Goal: Task Accomplishment & Management: Manage account settings

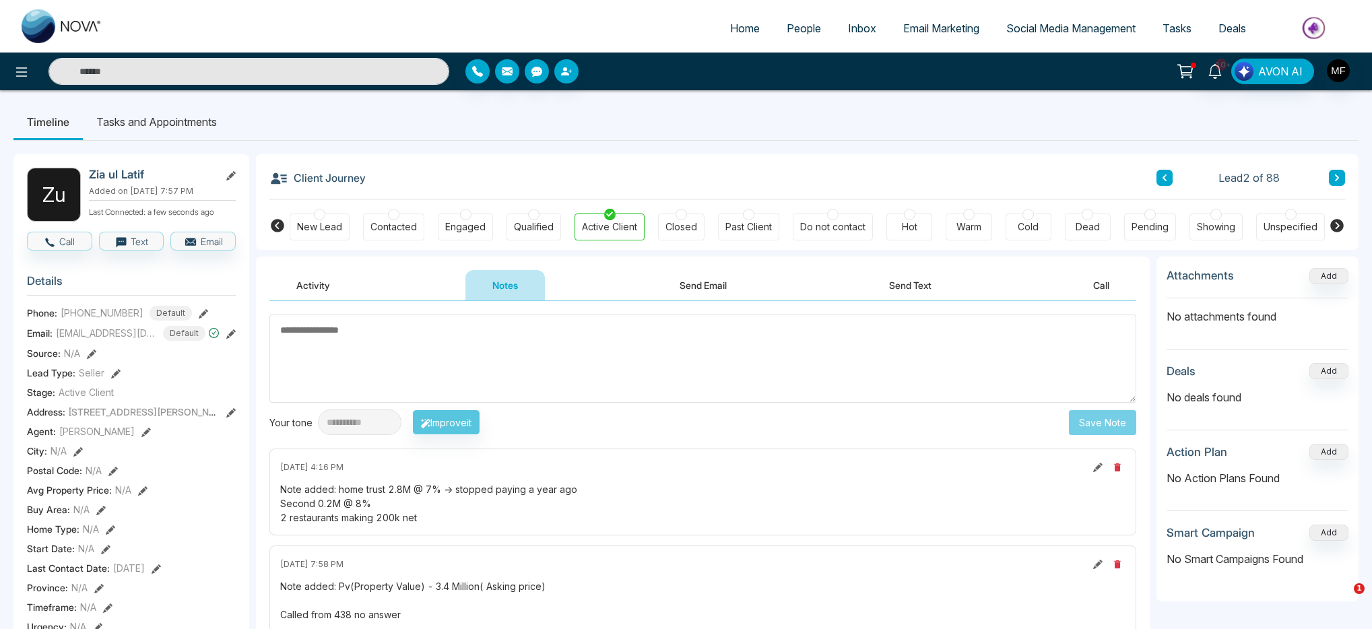
click at [469, 339] on textarea at bounding box center [702, 359] width 867 height 88
click at [1026, 224] on div "Cold" at bounding box center [1028, 226] width 21 height 13
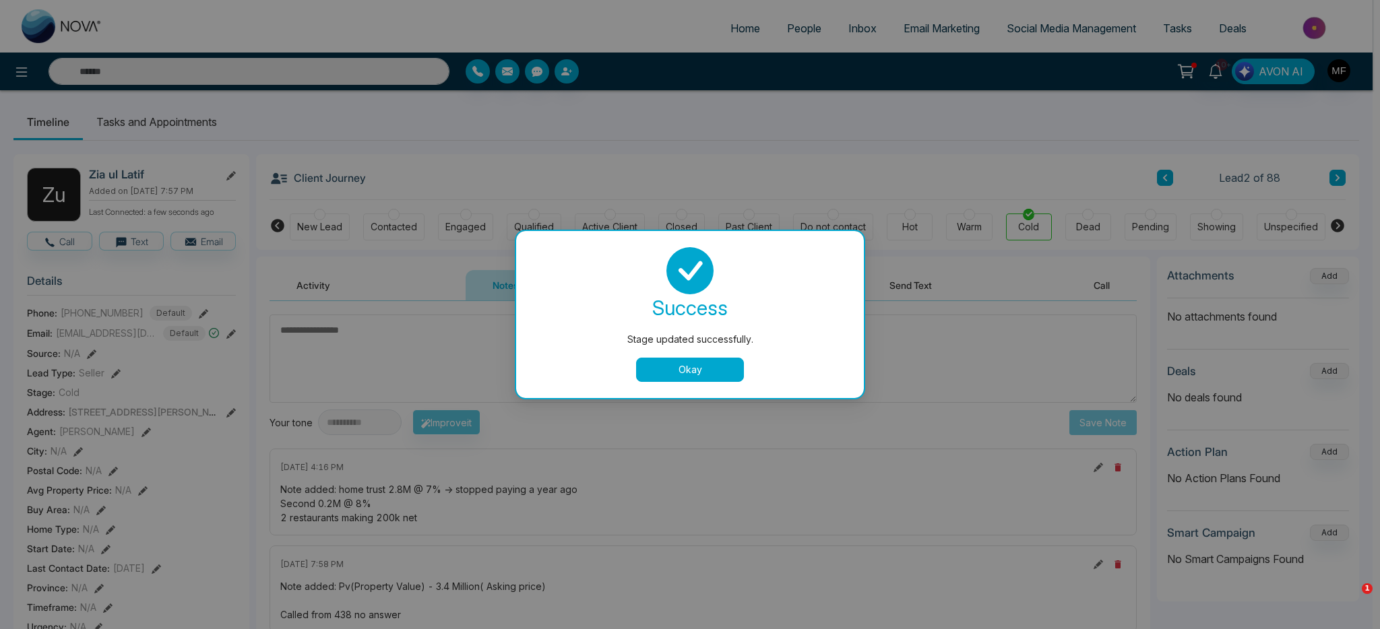
click at [685, 382] on div "success Stage updated successfully. Okay" at bounding box center [690, 314] width 348 height 167
click at [692, 365] on button "Okay" at bounding box center [690, 370] width 108 height 24
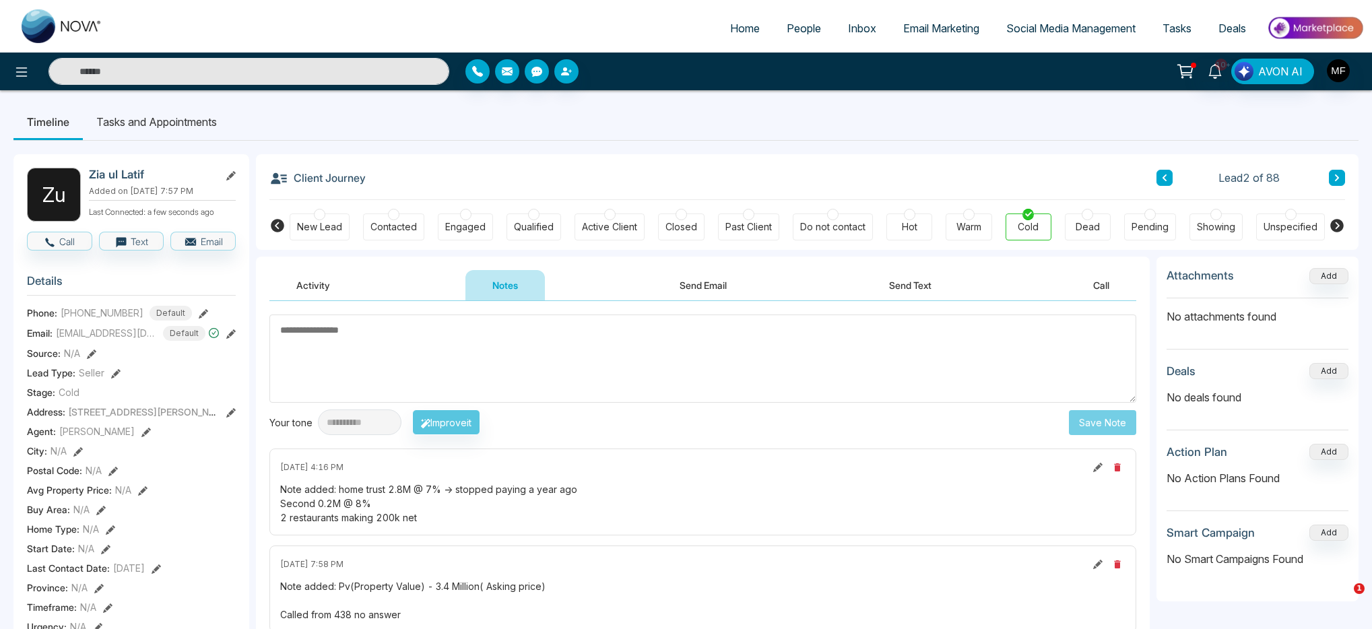
click at [1332, 176] on button at bounding box center [1337, 178] width 16 height 16
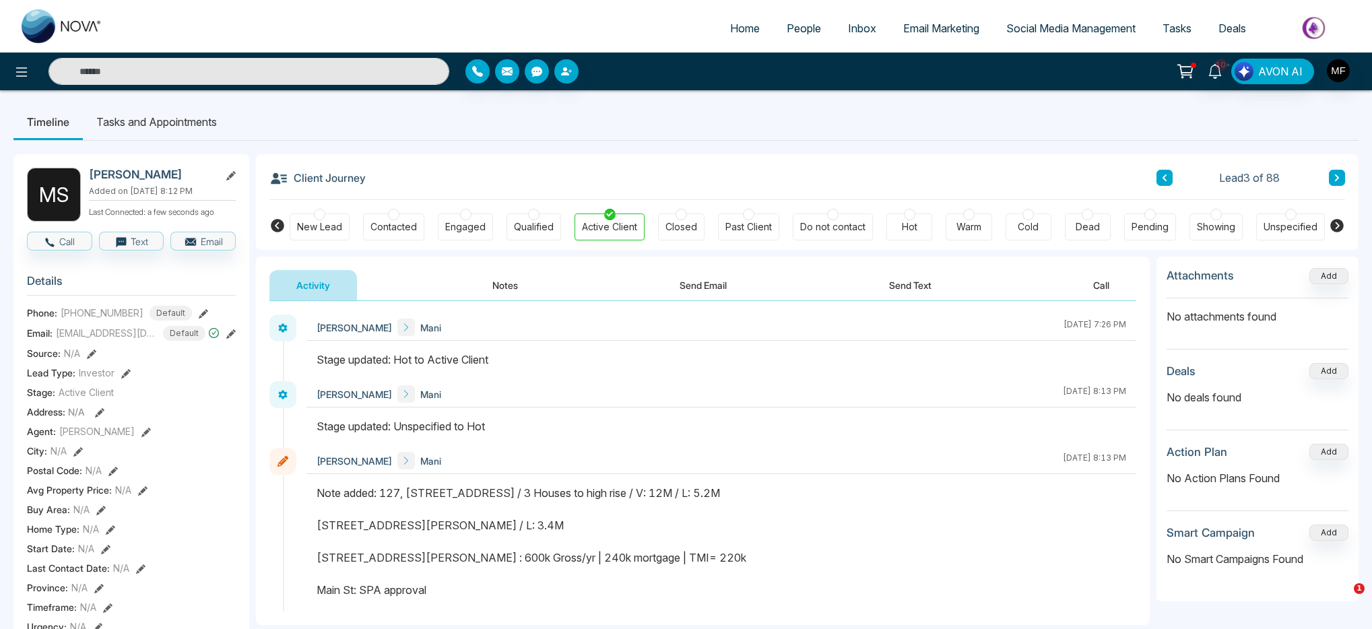
click at [620, 160] on div "Client Journey Lead 3 of 88" at bounding box center [807, 177] width 1076 height 46
click at [1340, 175] on button at bounding box center [1337, 178] width 16 height 16
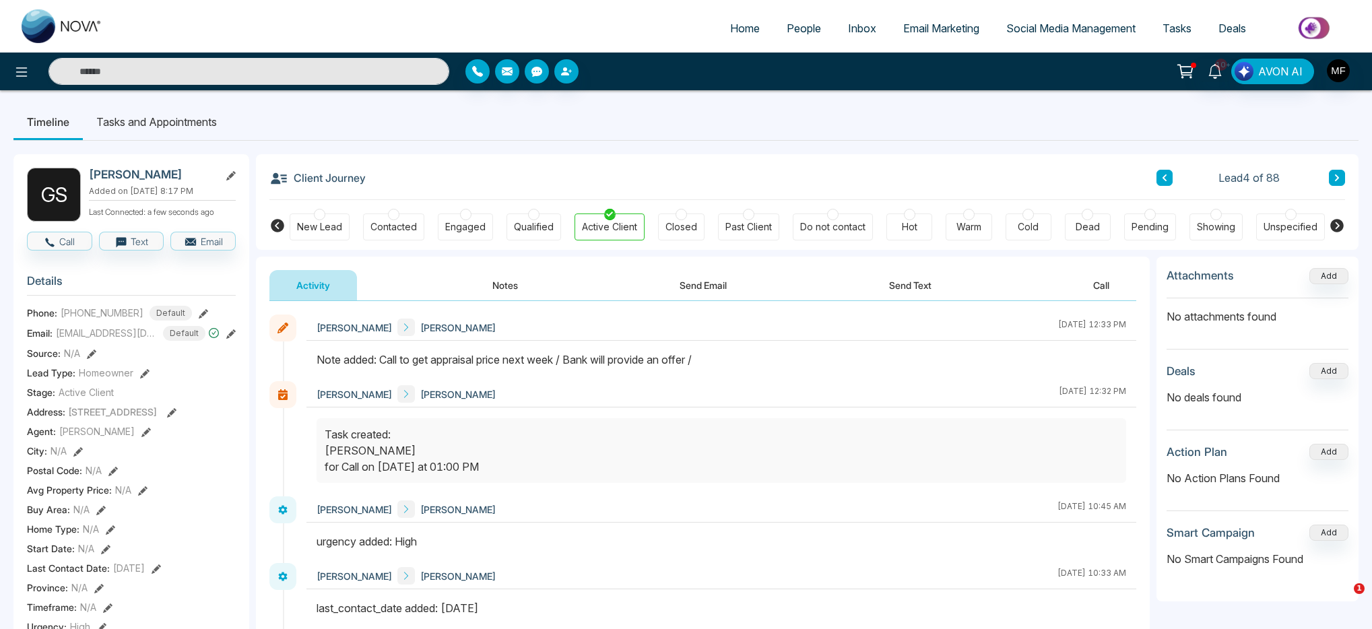
click at [1165, 176] on icon at bounding box center [1165, 177] width 4 height 7
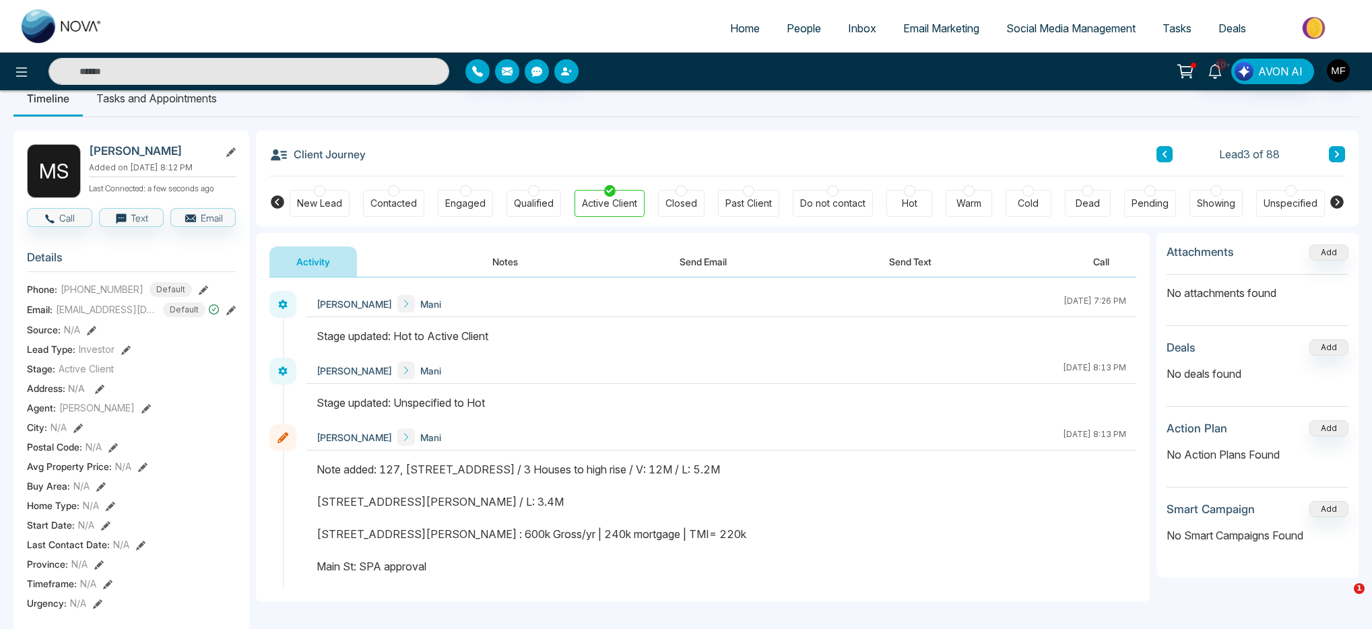
scroll to position [26, 0]
click at [905, 197] on div "Hot" at bounding box center [909, 201] width 15 height 13
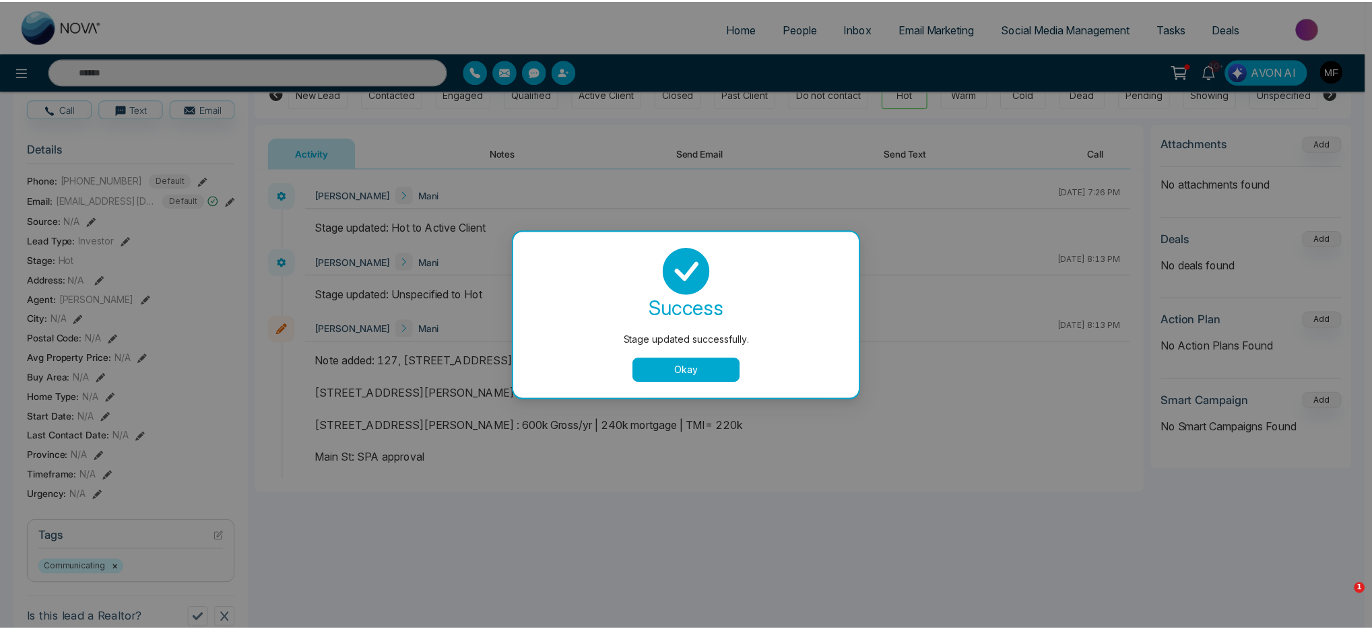
scroll to position [134, 0]
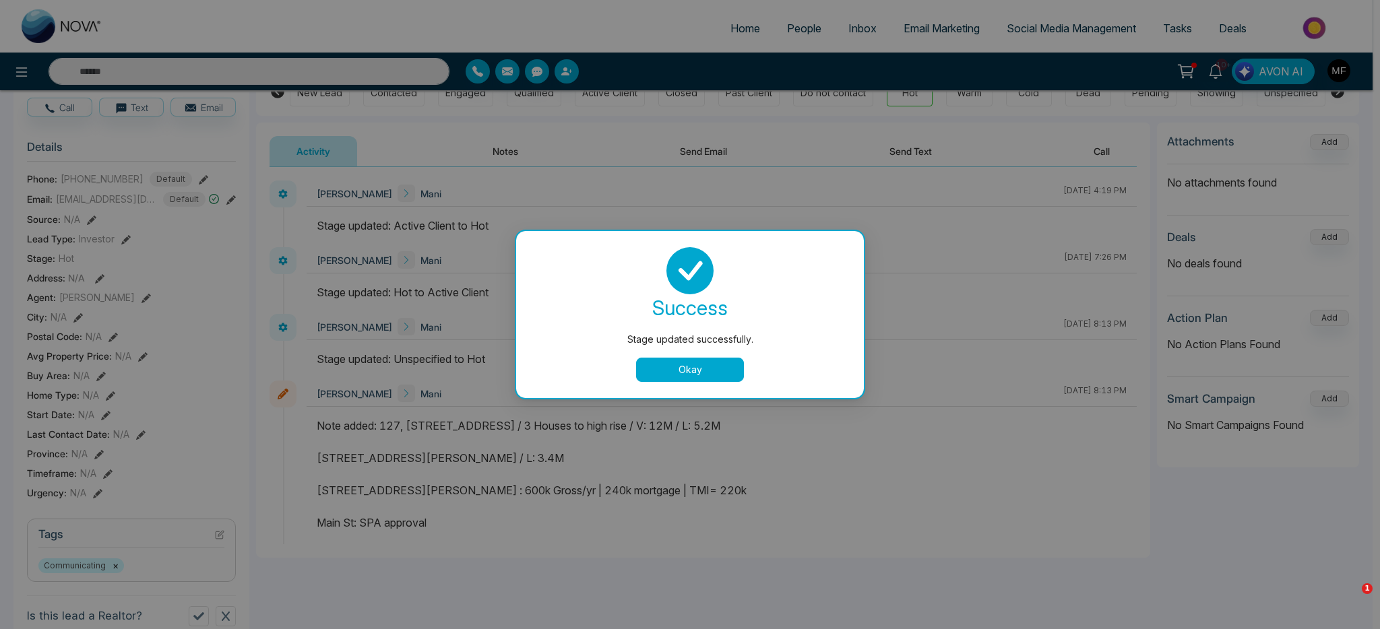
click at [729, 355] on div "success Stage updated successfully. Okay" at bounding box center [689, 314] width 315 height 135
click at [713, 373] on button "Okay" at bounding box center [690, 370] width 108 height 24
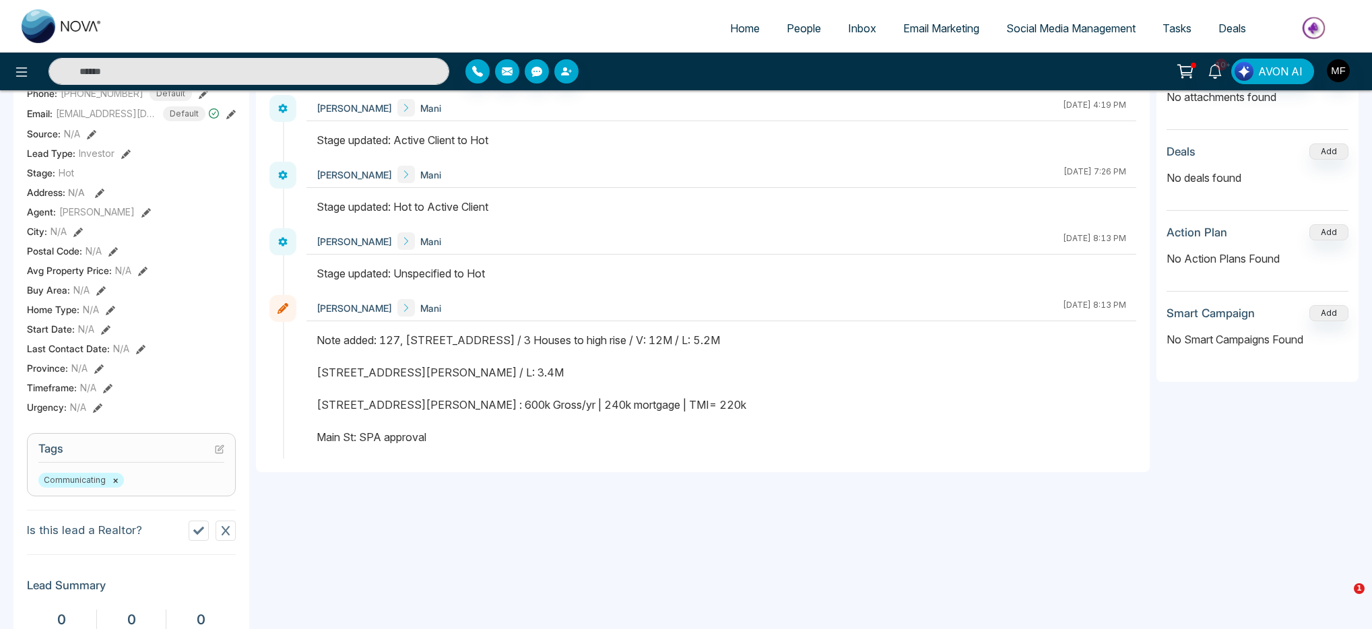
scroll to position [235, 0]
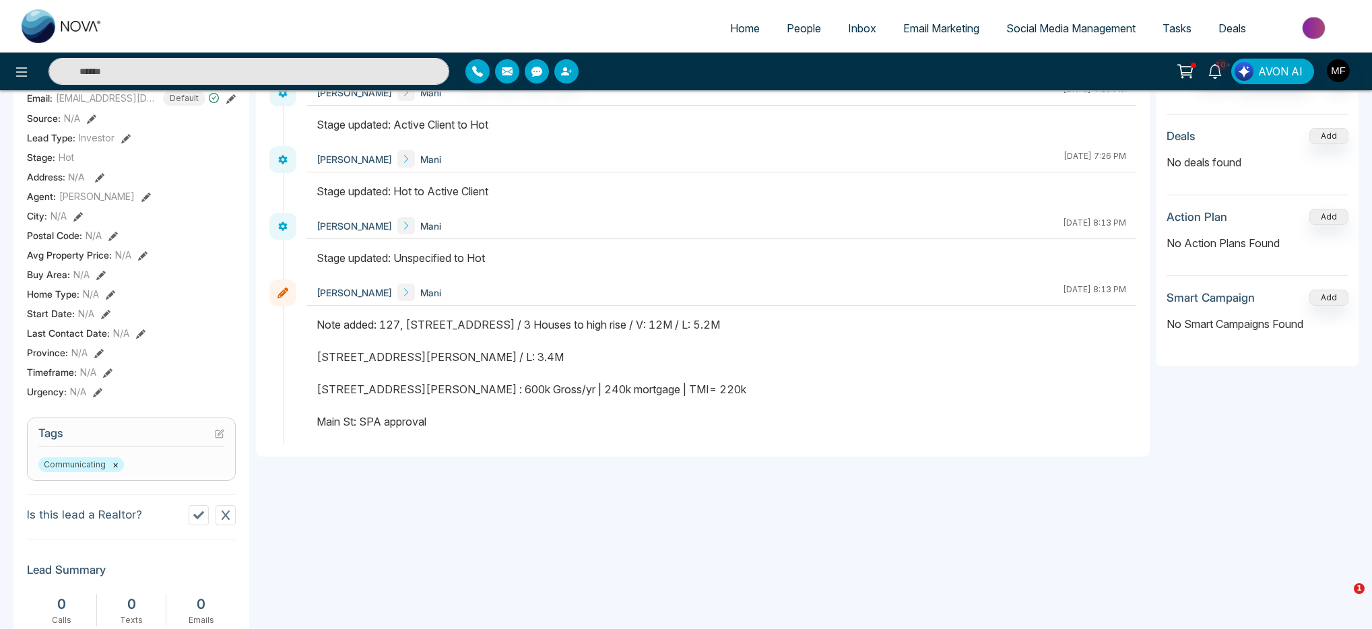
click at [176, 472] on div "Communicating ×" at bounding box center [131, 464] width 186 height 15
click at [224, 443] on section "Tags Communicating ×" at bounding box center [131, 449] width 209 height 63
click at [224, 434] on section "Tags Communicating ×" at bounding box center [131, 449] width 209 height 63
click at [218, 439] on icon at bounding box center [219, 433] width 9 height 9
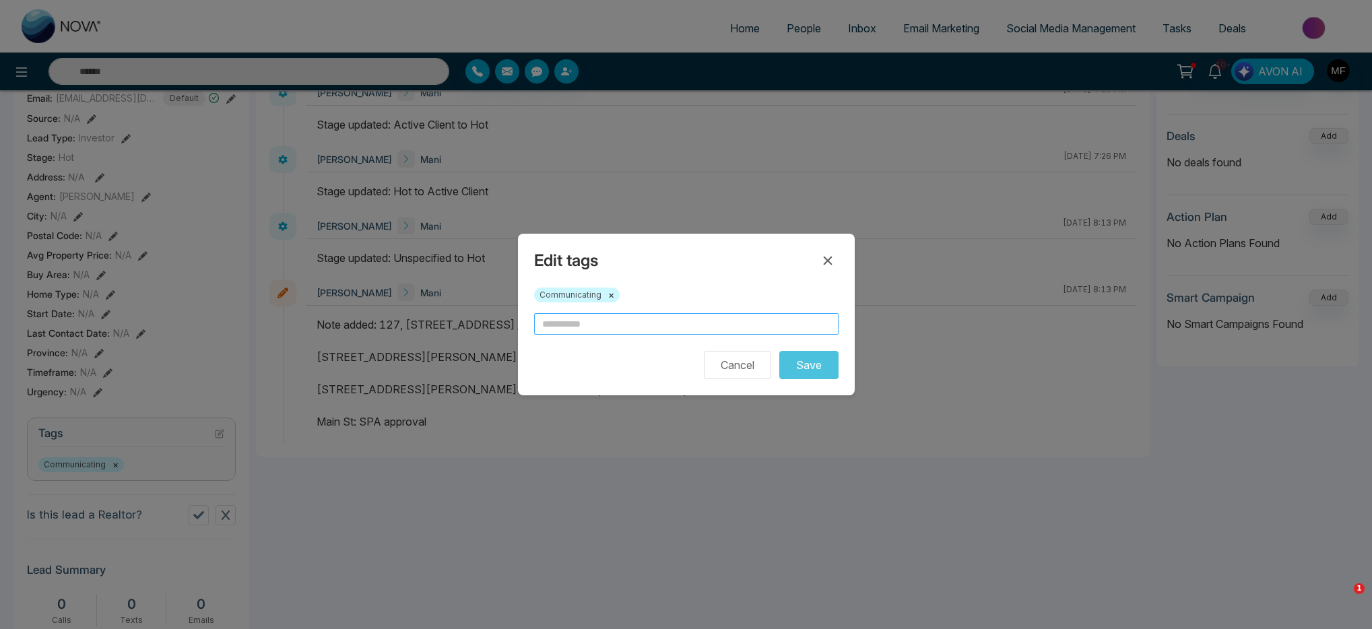
click at [589, 329] on input "text" at bounding box center [686, 324] width 304 height 22
type input "**********"
click at [826, 365] on button "Save" at bounding box center [808, 365] width 59 height 28
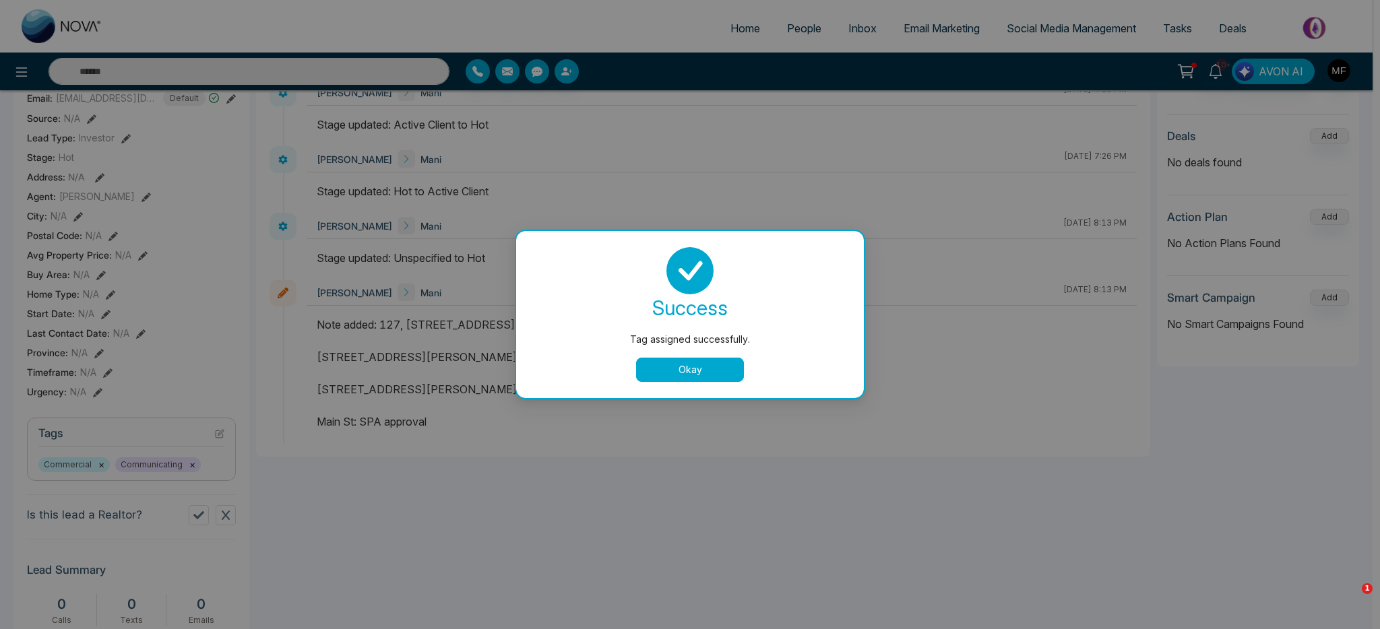
click at [711, 384] on div "success Tag assigned successfully. Okay" at bounding box center [690, 314] width 348 height 167
click at [716, 370] on button "Okay" at bounding box center [690, 370] width 108 height 24
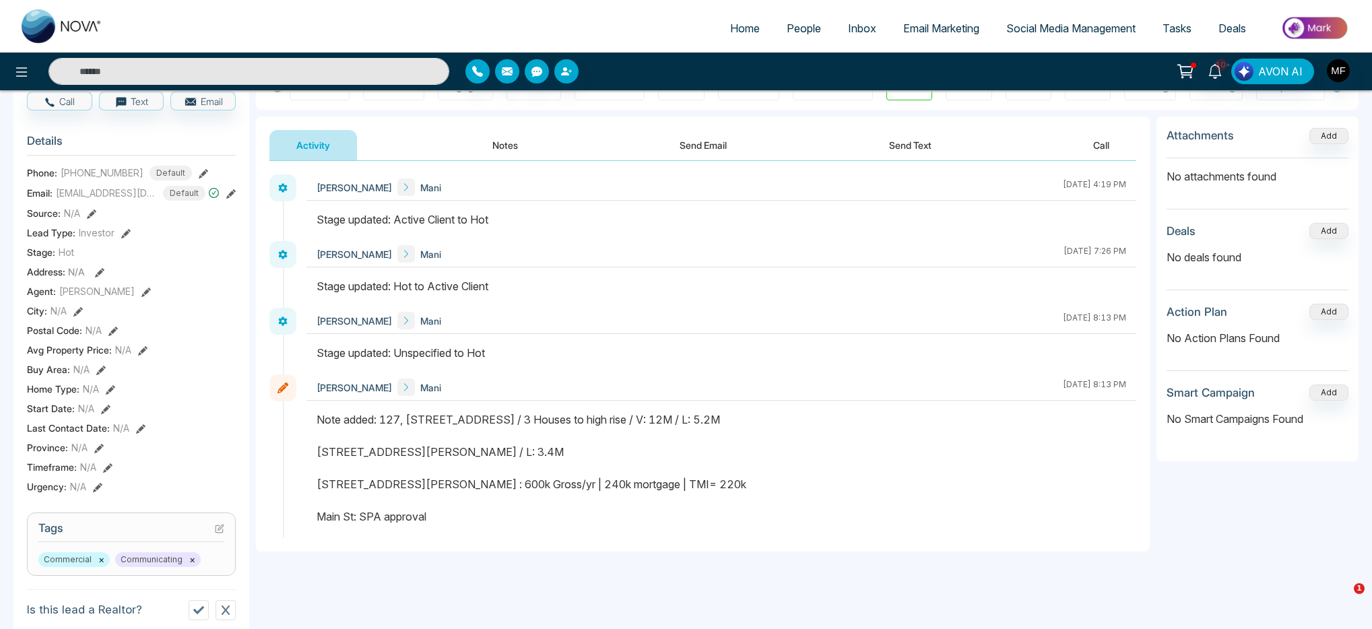
scroll to position [0, 0]
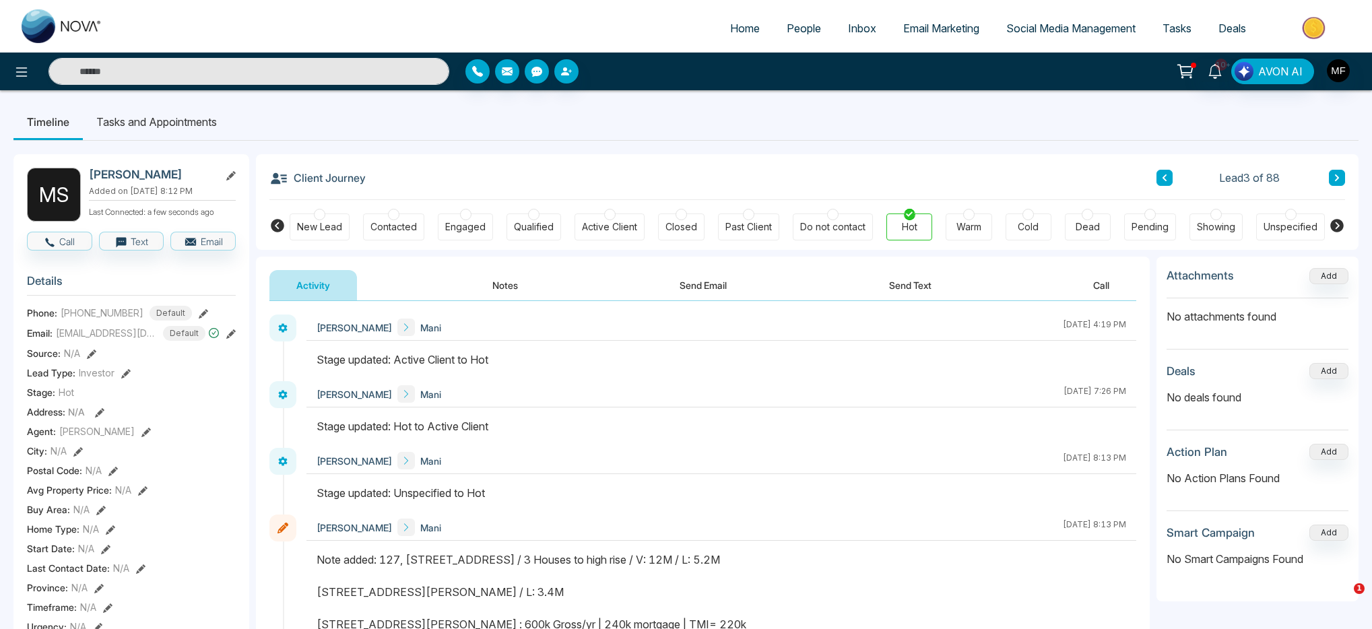
click at [1161, 179] on icon at bounding box center [1164, 178] width 7 height 8
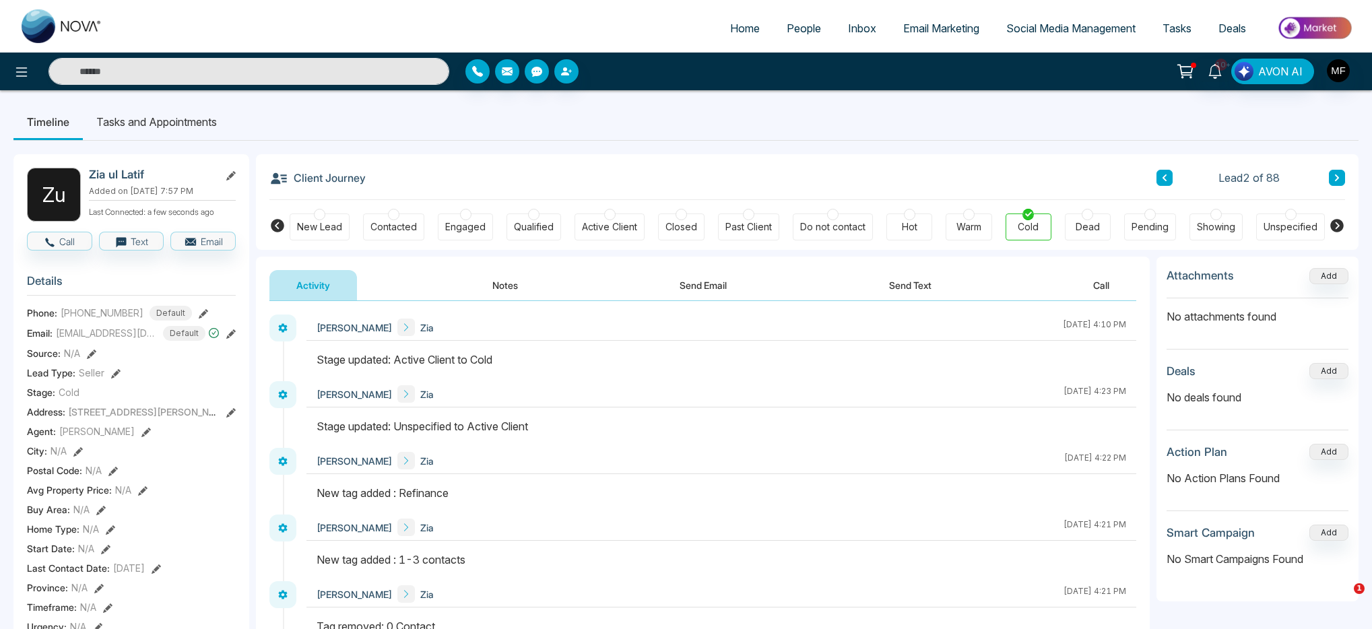
click at [1161, 179] on icon at bounding box center [1164, 178] width 7 height 8
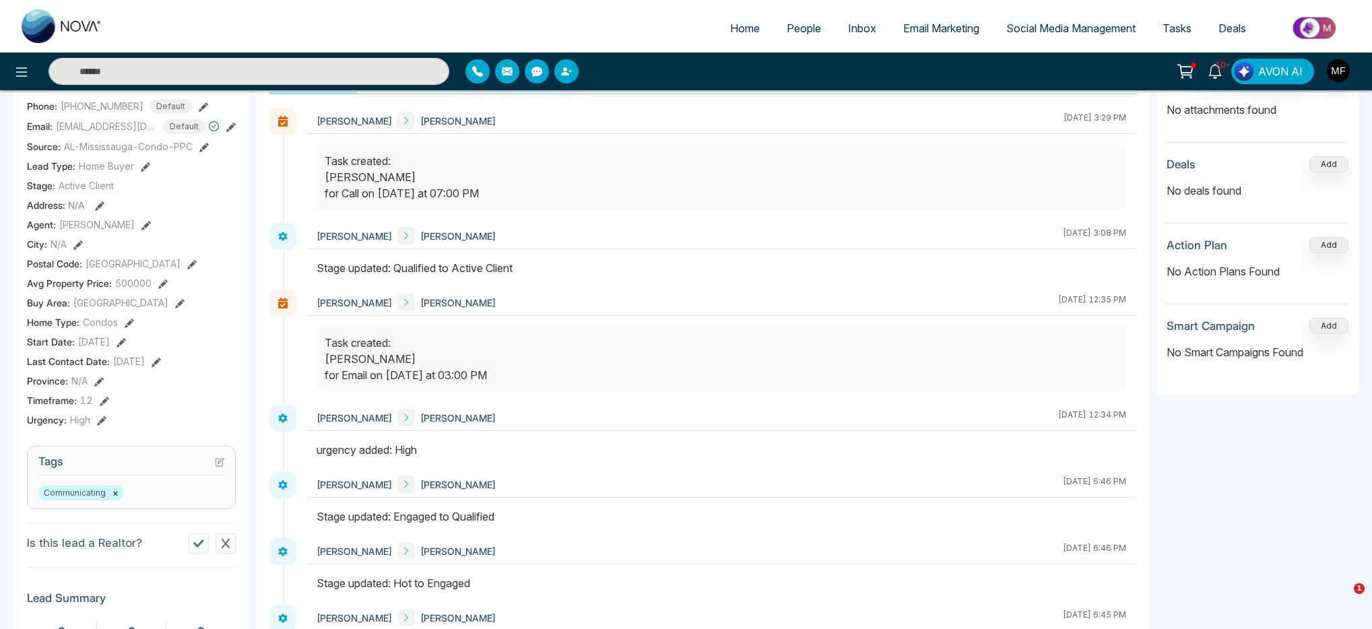
scroll to position [208, 0]
click at [222, 465] on icon at bounding box center [219, 460] width 9 height 9
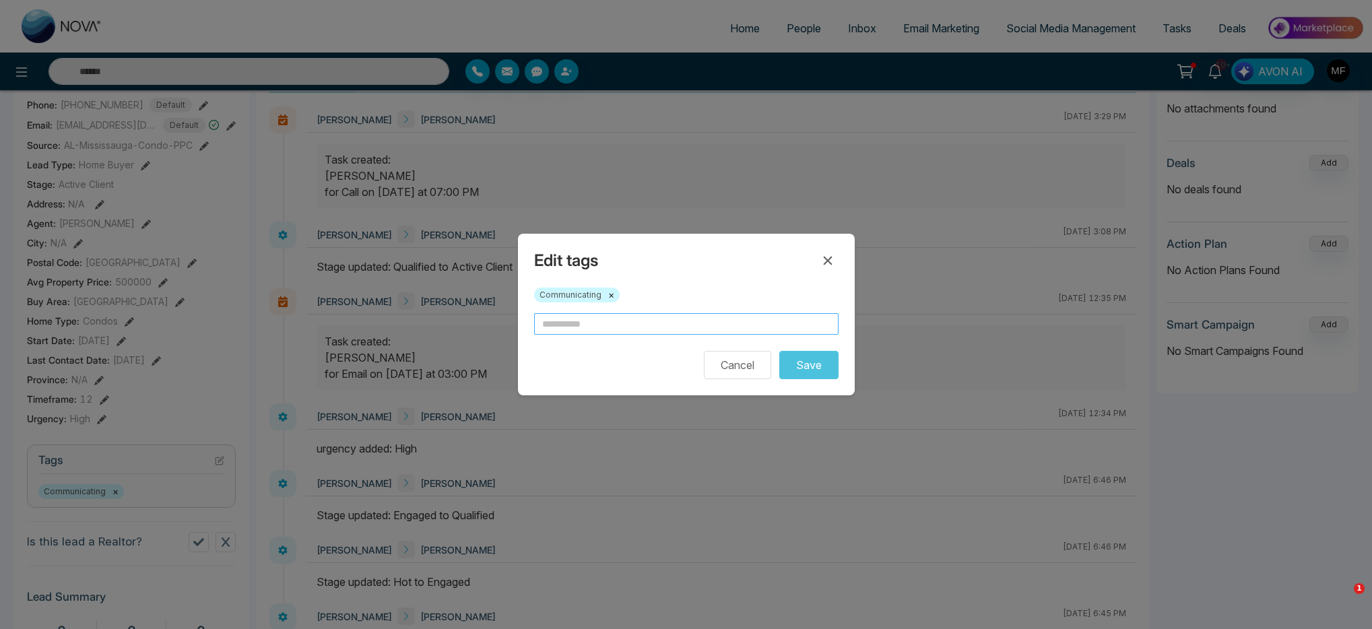
click at [650, 327] on input "text" at bounding box center [686, 324] width 304 height 22
type input "*"
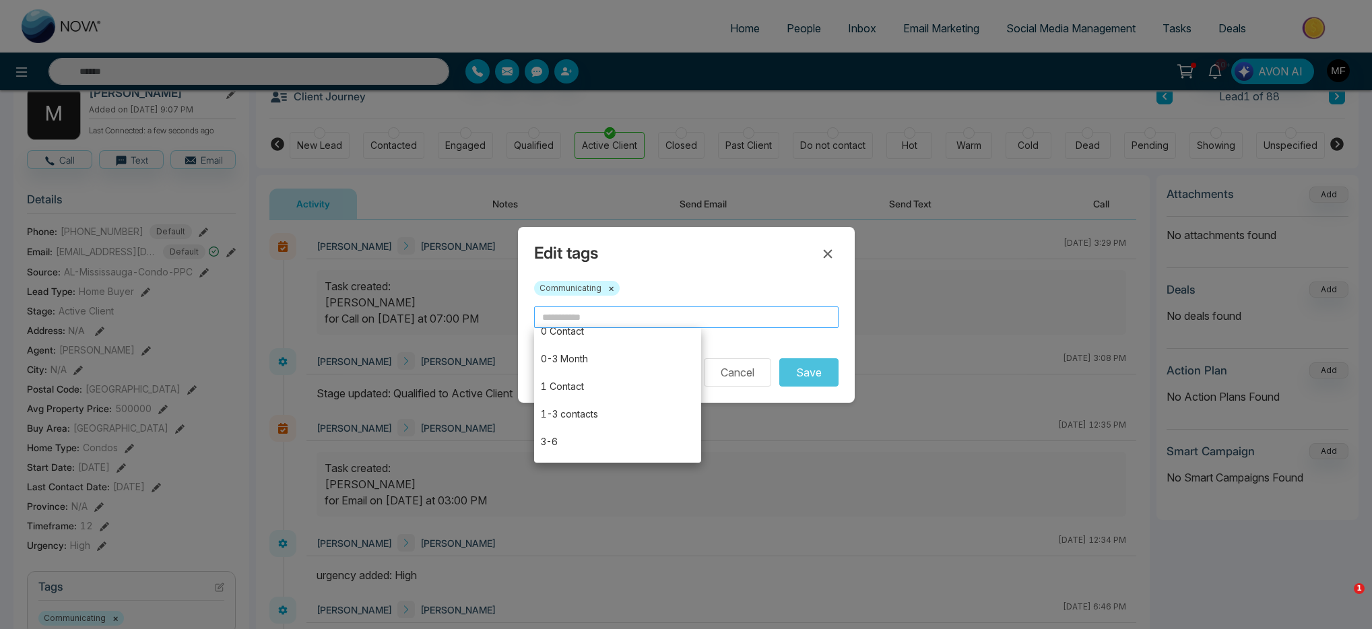
scroll to position [0, 0]
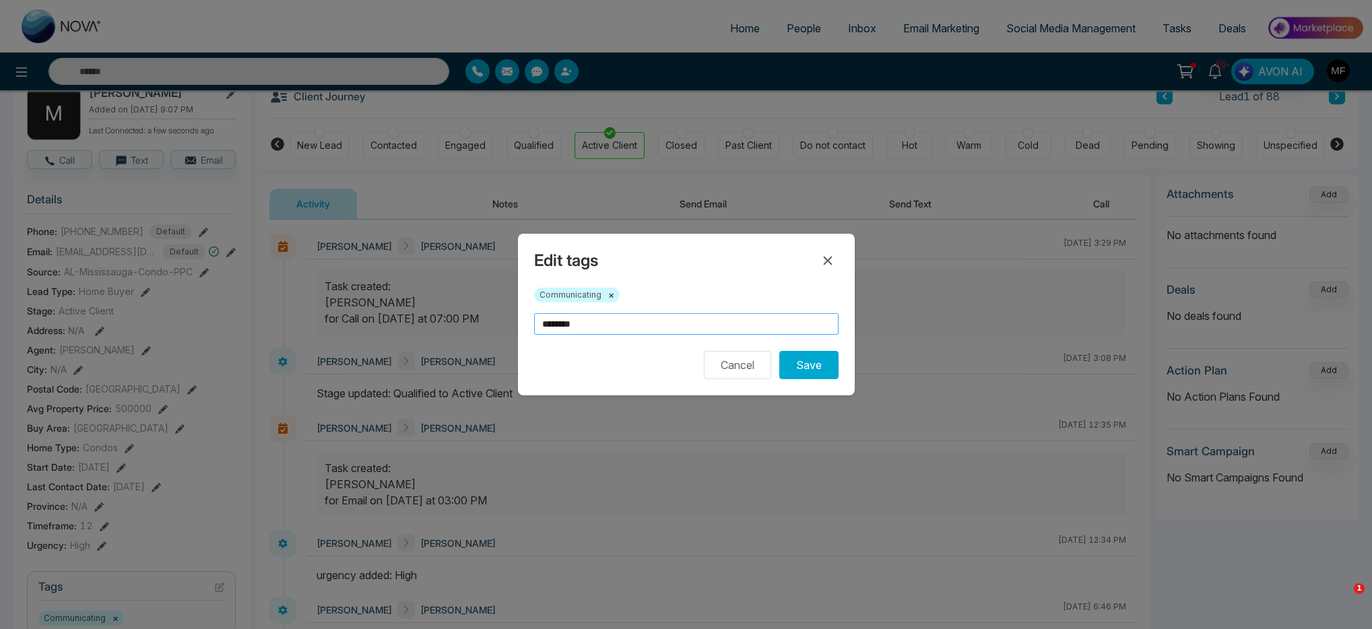
type input "********"
click at [657, 358] on div "Cancel Save" at bounding box center [686, 365] width 304 height 28
click at [810, 361] on button "Save" at bounding box center [808, 365] width 59 height 28
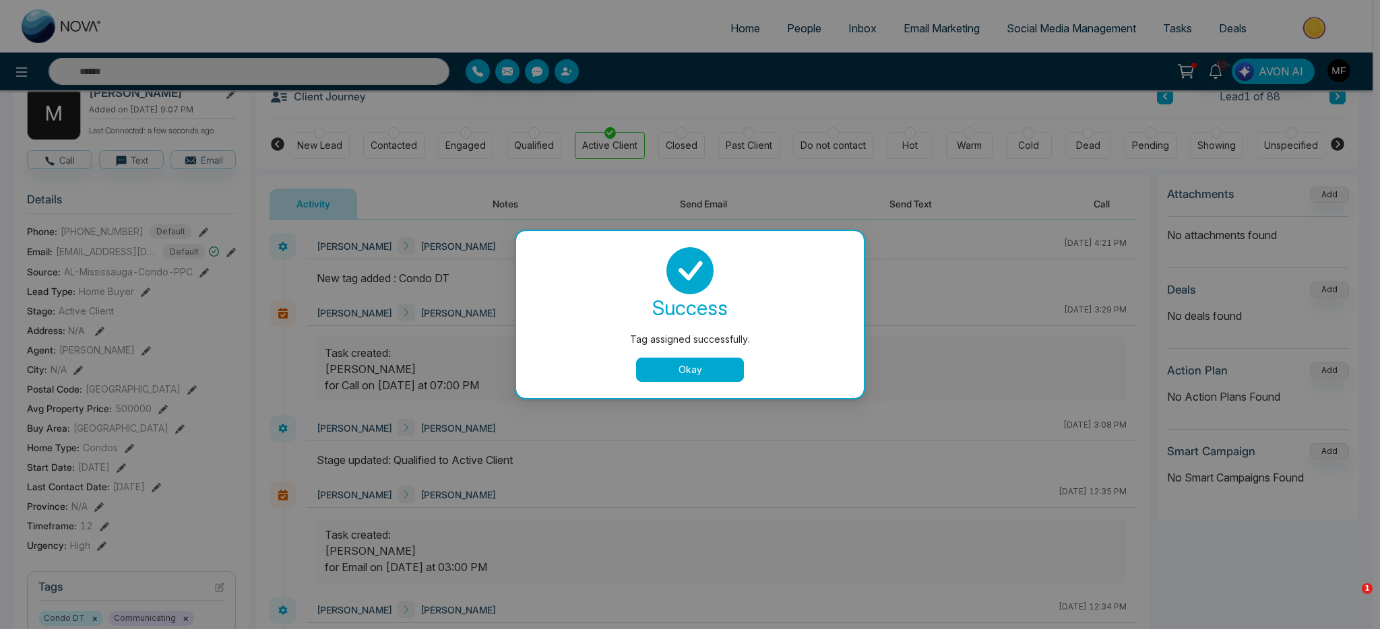
click at [731, 385] on div "success Tag assigned successfully. Okay" at bounding box center [690, 314] width 348 height 167
click at [731, 381] on button "Okay" at bounding box center [690, 370] width 108 height 24
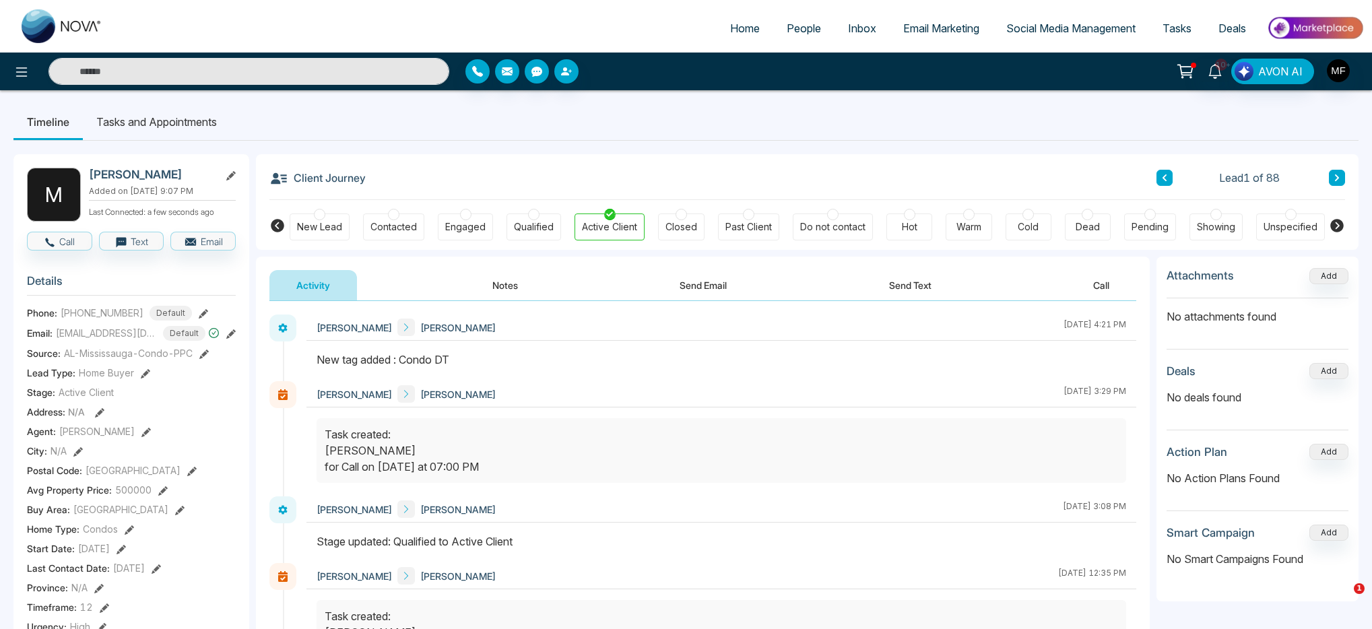
click at [1335, 181] on icon at bounding box center [1337, 177] width 4 height 7
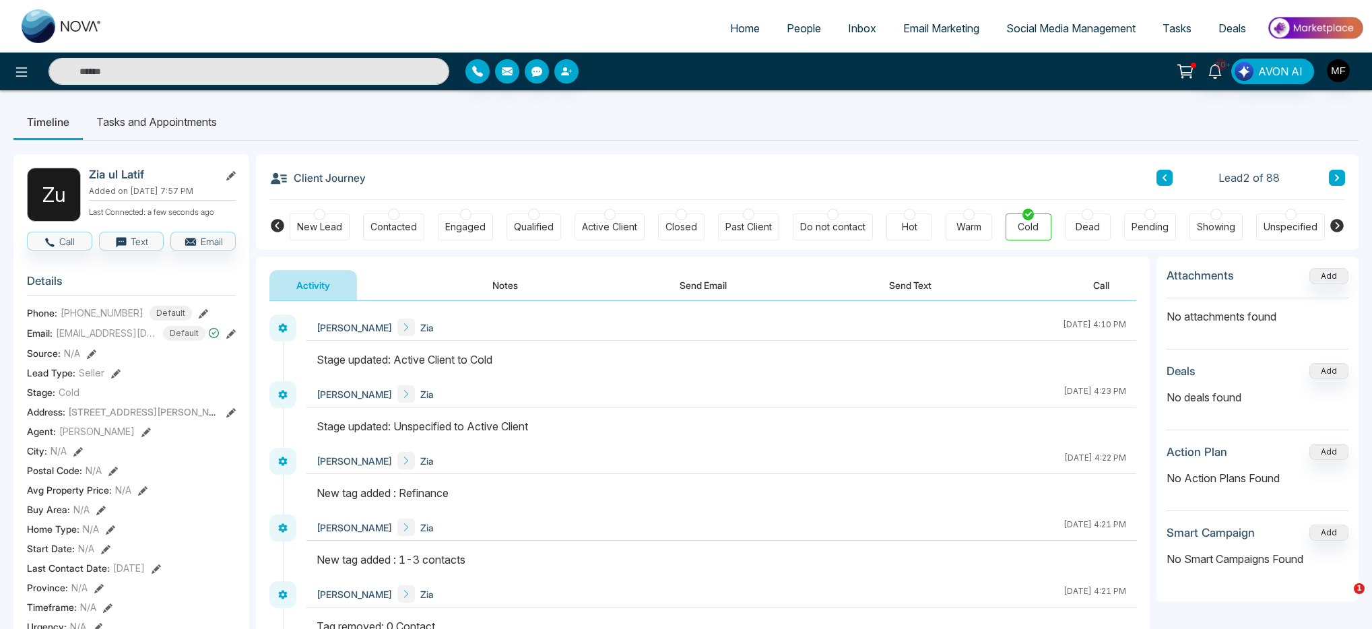
click at [1335, 181] on icon at bounding box center [1337, 177] width 4 height 7
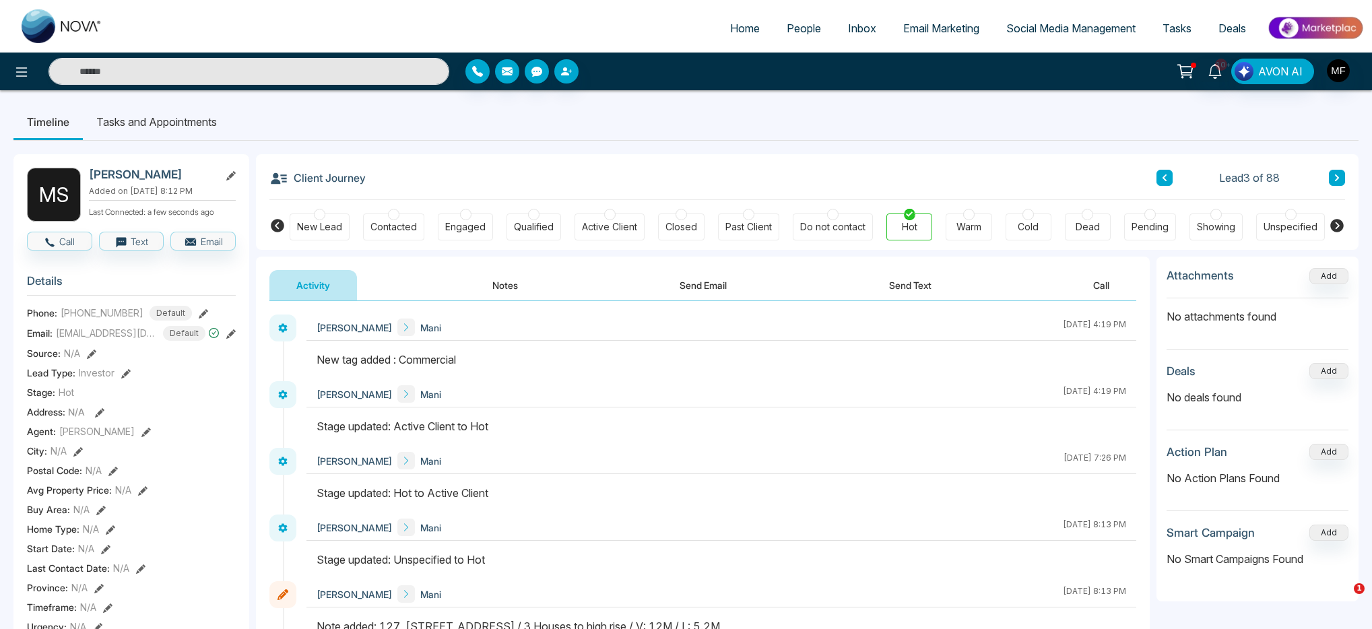
click at [1335, 179] on icon at bounding box center [1337, 178] width 7 height 8
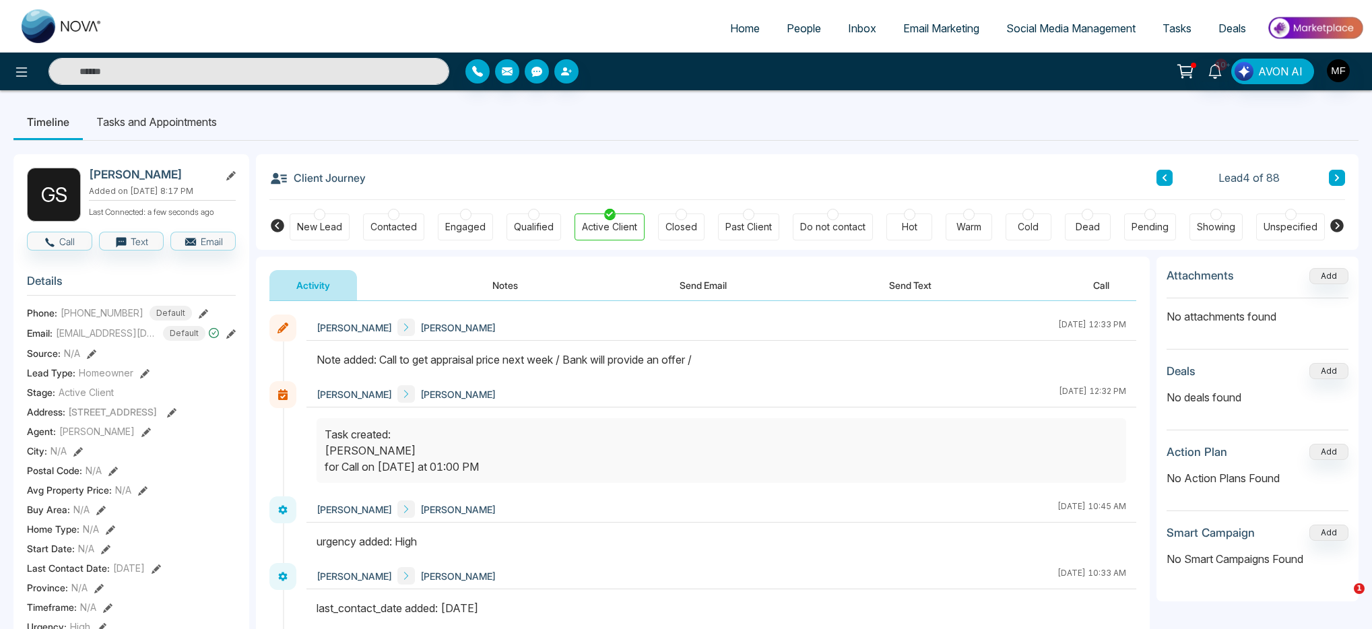
click at [194, 131] on li "Tasks and Appointments" at bounding box center [157, 122] width 148 height 36
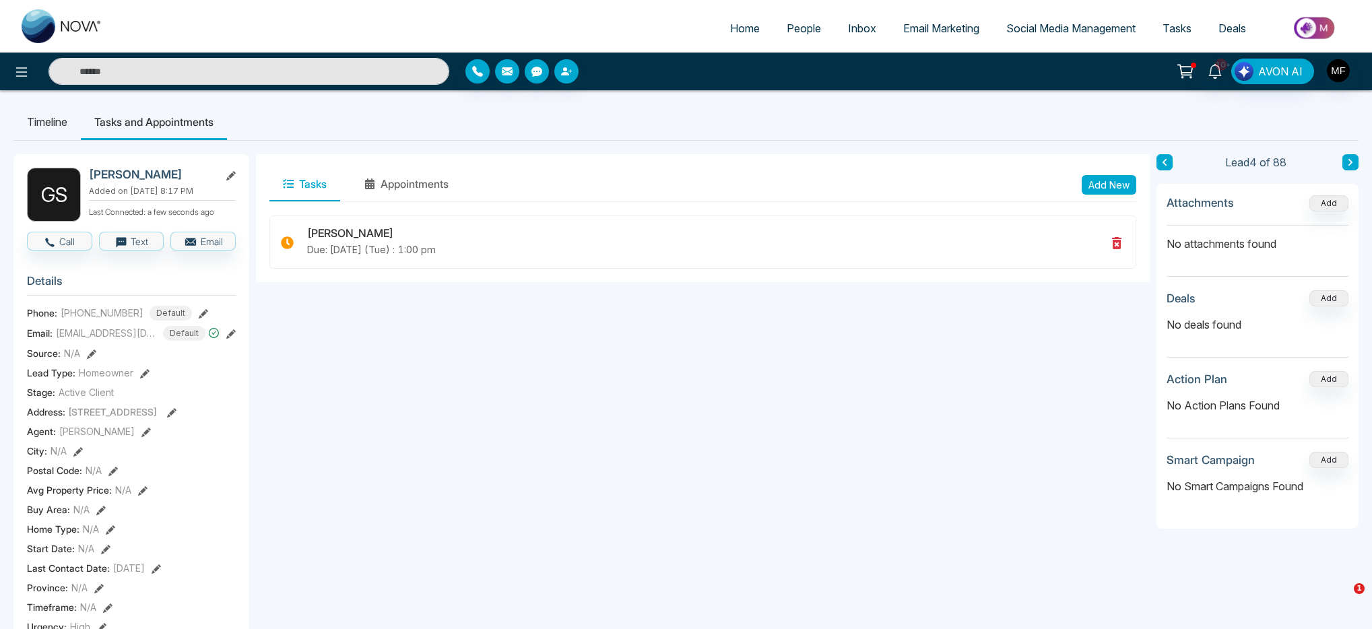
click at [61, 129] on li "Timeline" at bounding box center [46, 122] width 67 height 36
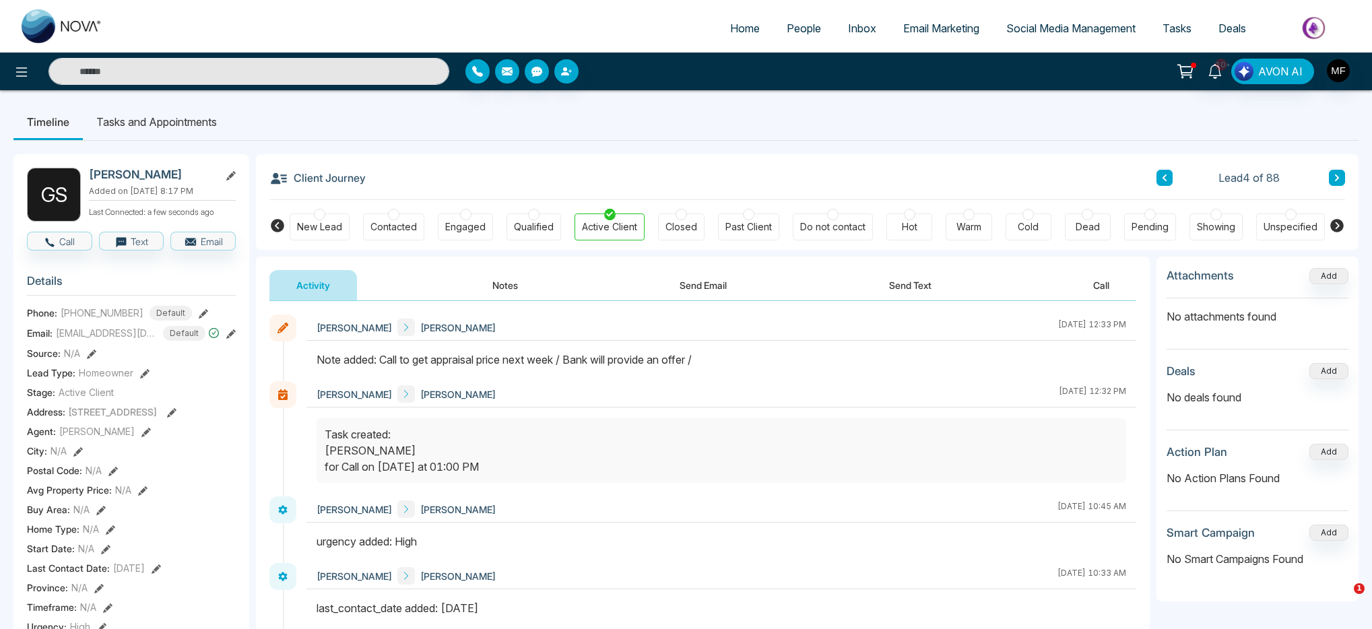
click at [1342, 177] on button at bounding box center [1337, 178] width 16 height 16
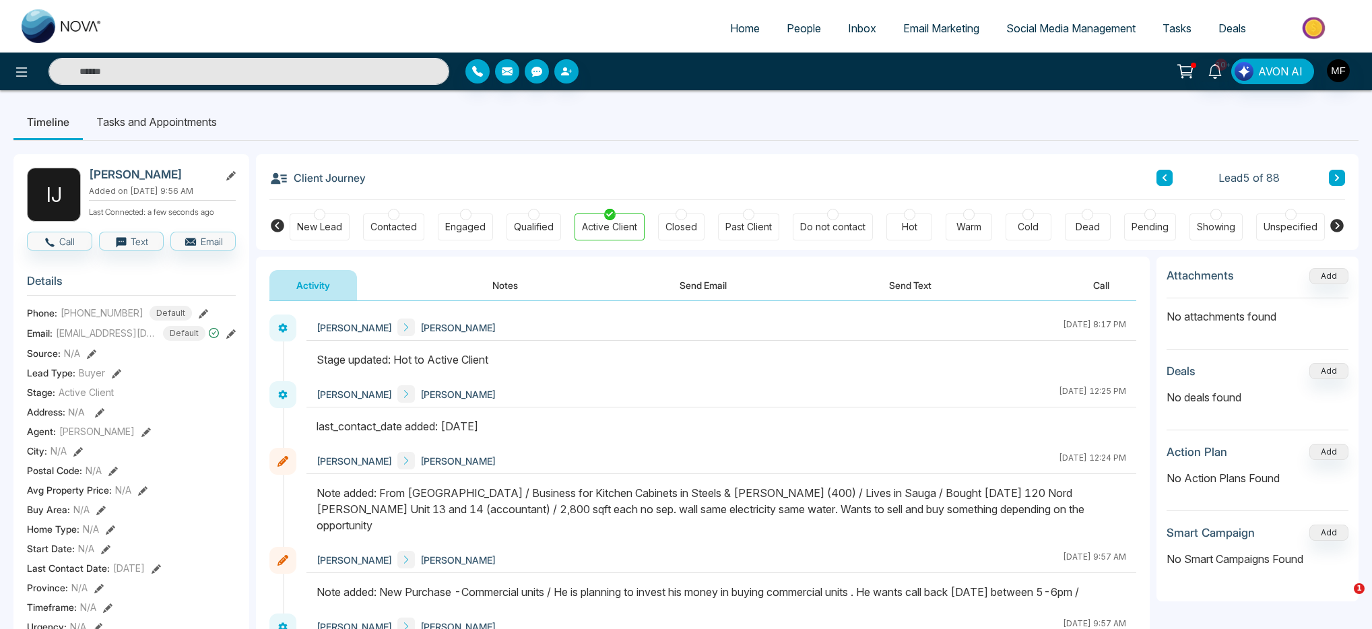
click at [898, 220] on div "Hot" at bounding box center [909, 227] width 46 height 27
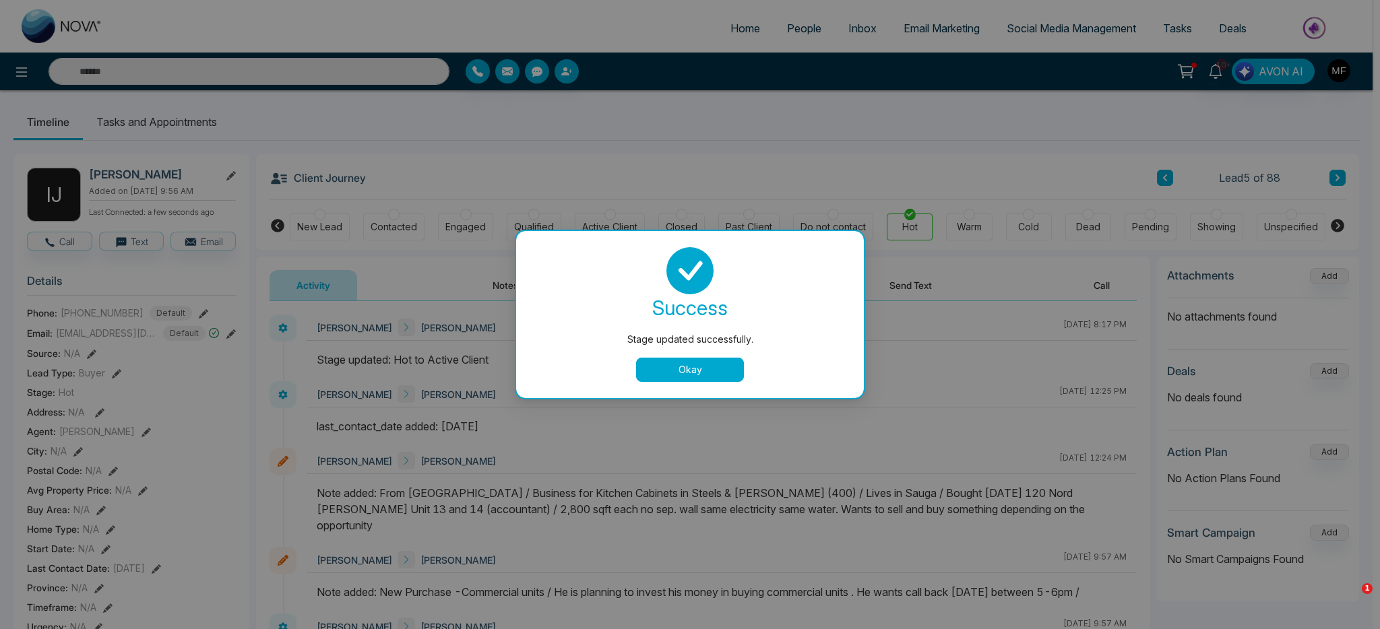
click at [691, 370] on button "Okay" at bounding box center [690, 370] width 108 height 24
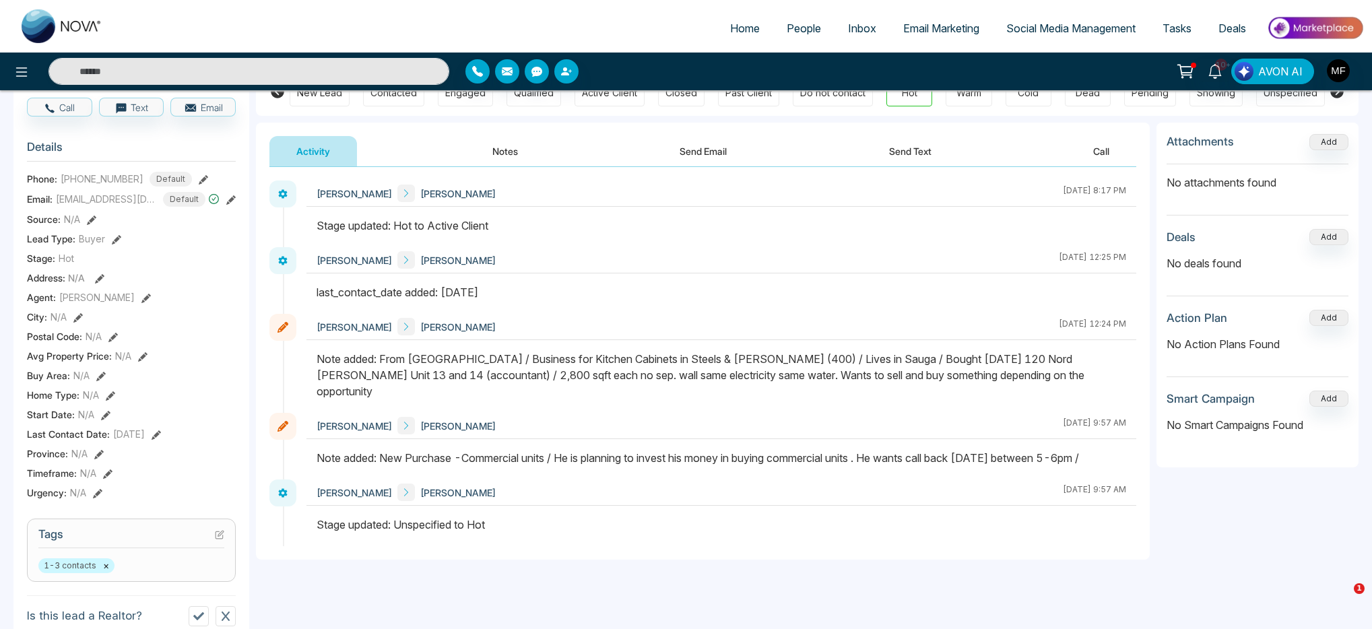
scroll to position [221, 0]
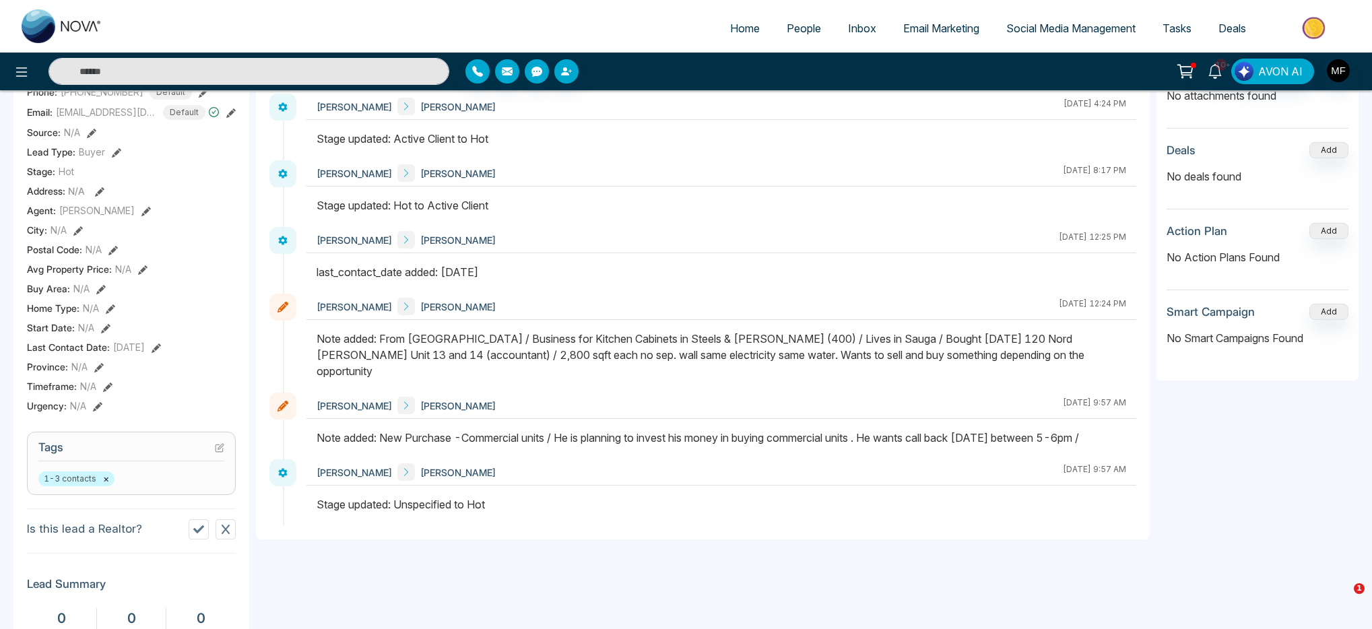
click at [140, 482] on div "1-3 contacts ×" at bounding box center [131, 479] width 186 height 15
click at [145, 486] on div "1-3 contacts ×" at bounding box center [131, 479] width 186 height 15
click at [222, 453] on icon at bounding box center [219, 447] width 9 height 9
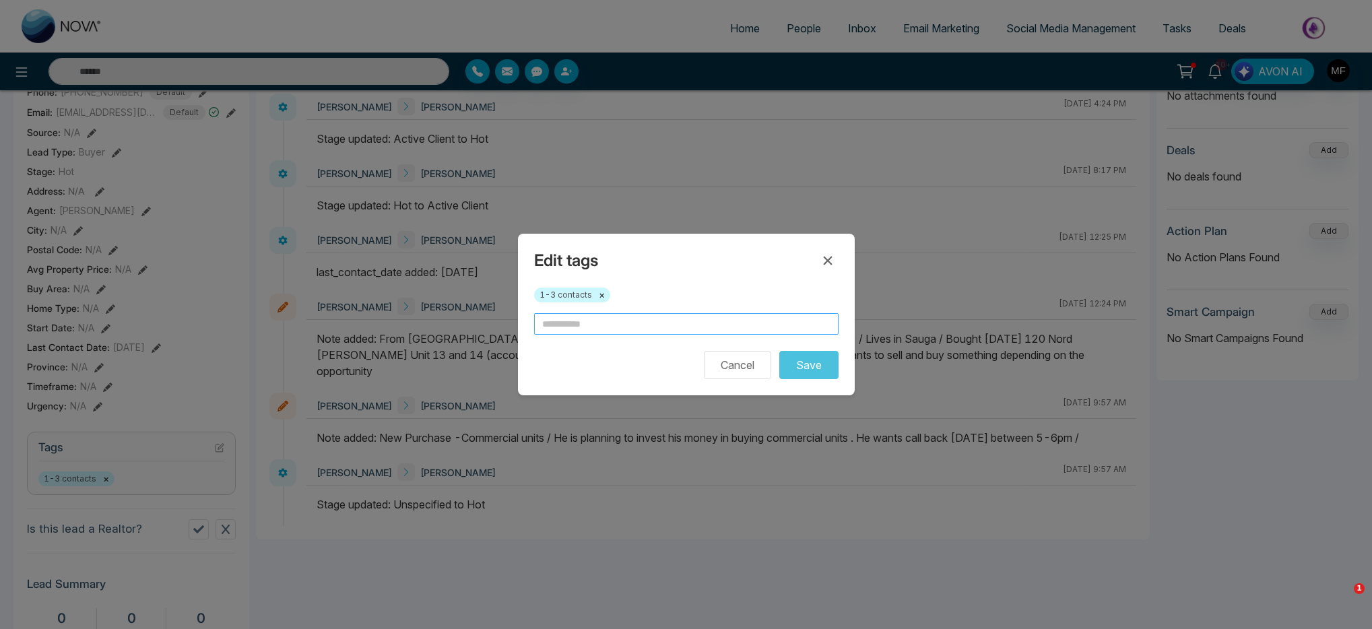
click at [649, 327] on input "text" at bounding box center [686, 324] width 304 height 22
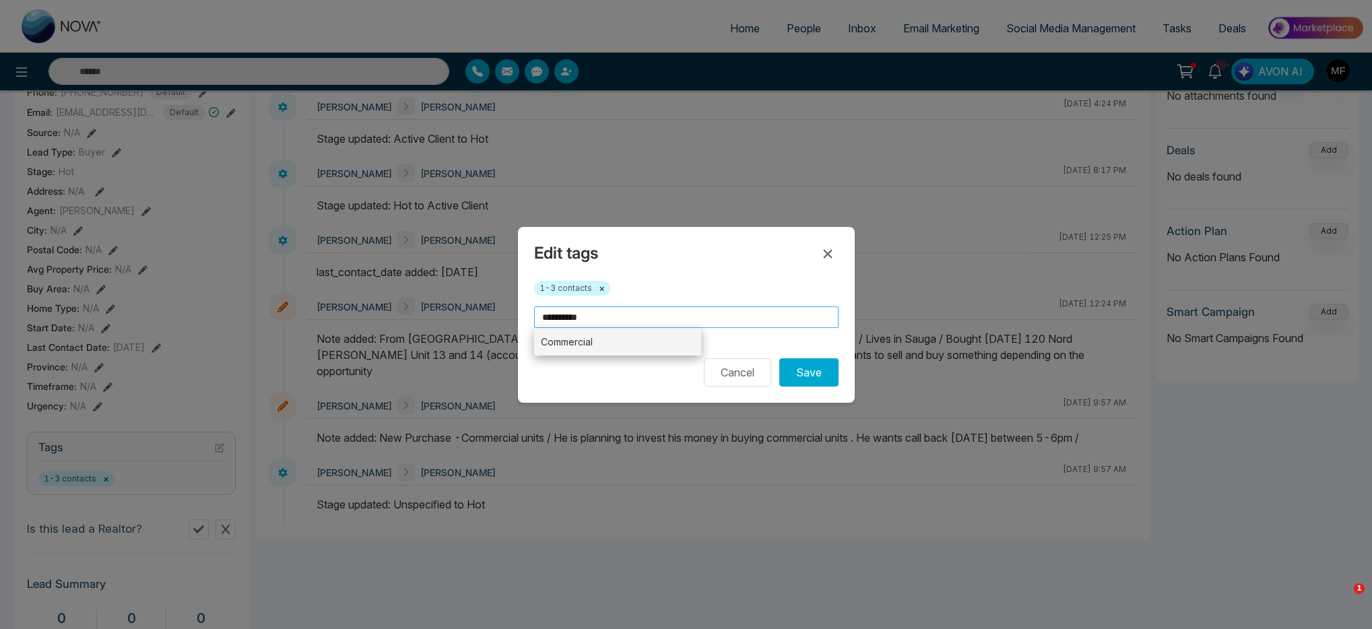
type input "**********"
click at [617, 348] on li "Commercial" at bounding box center [618, 342] width 168 height 28
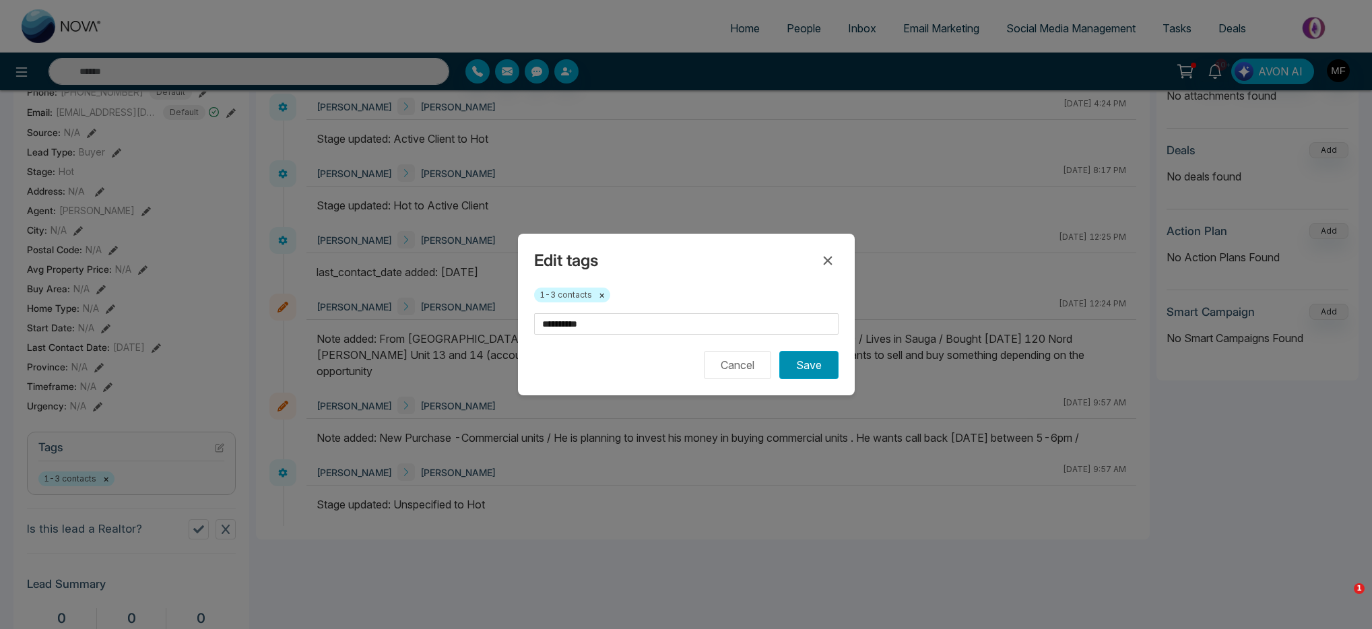
click at [803, 372] on button "Save" at bounding box center [808, 365] width 59 height 28
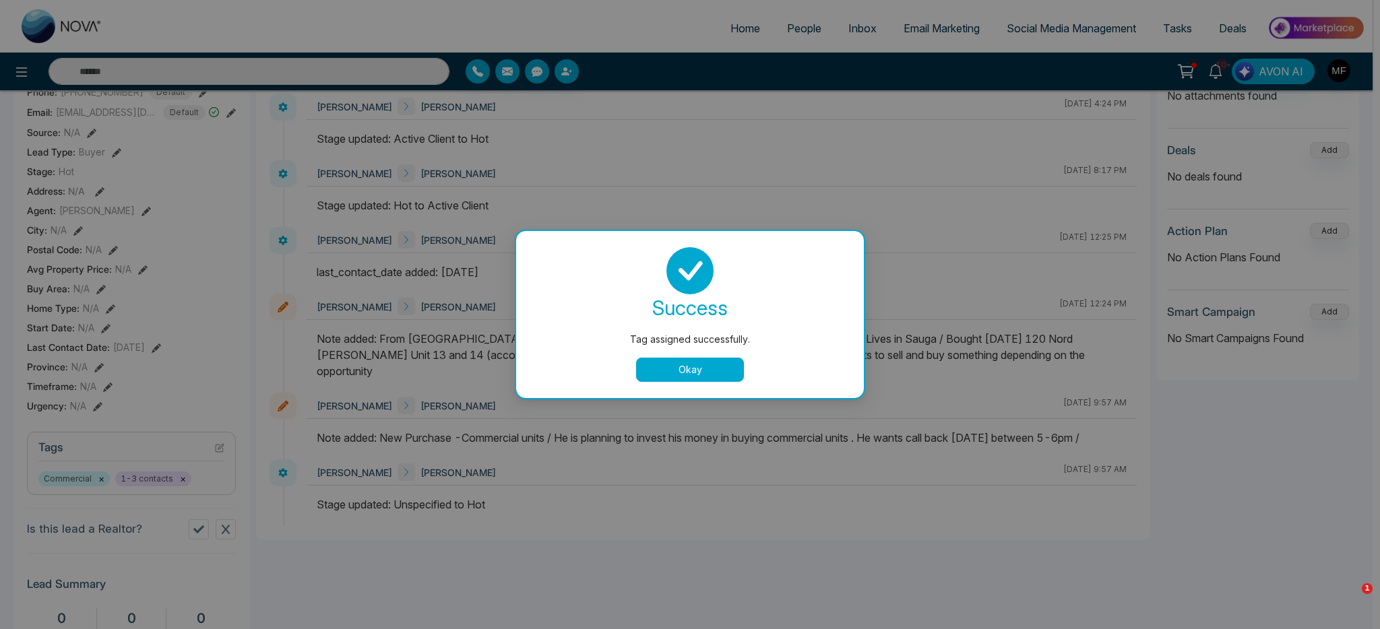
click at [694, 364] on button "Okay" at bounding box center [690, 370] width 108 height 24
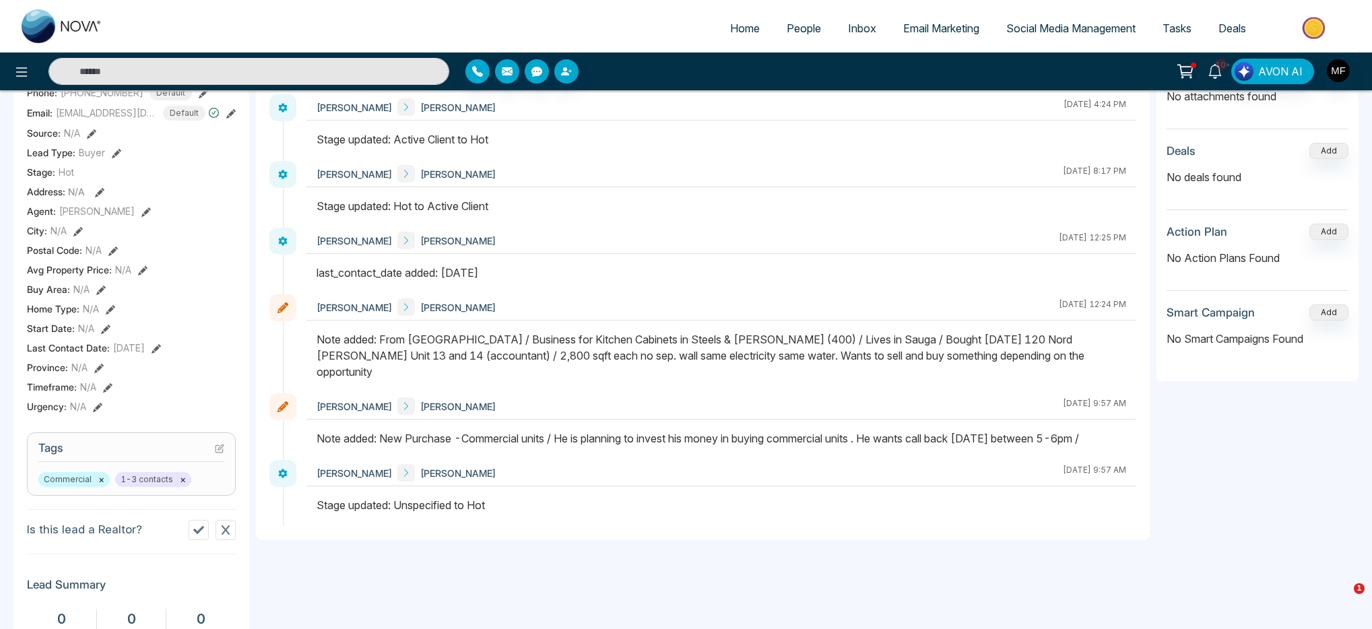
scroll to position [0, 0]
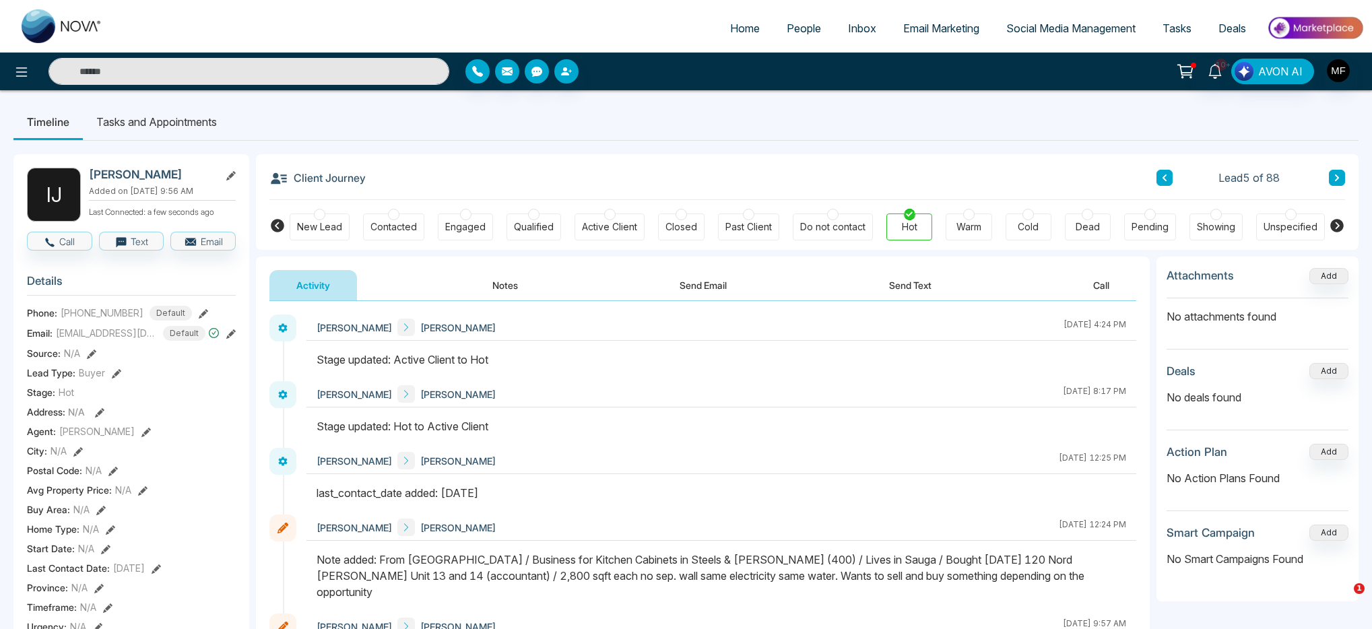
click at [497, 283] on button "Notes" at bounding box center [504, 285] width 79 height 30
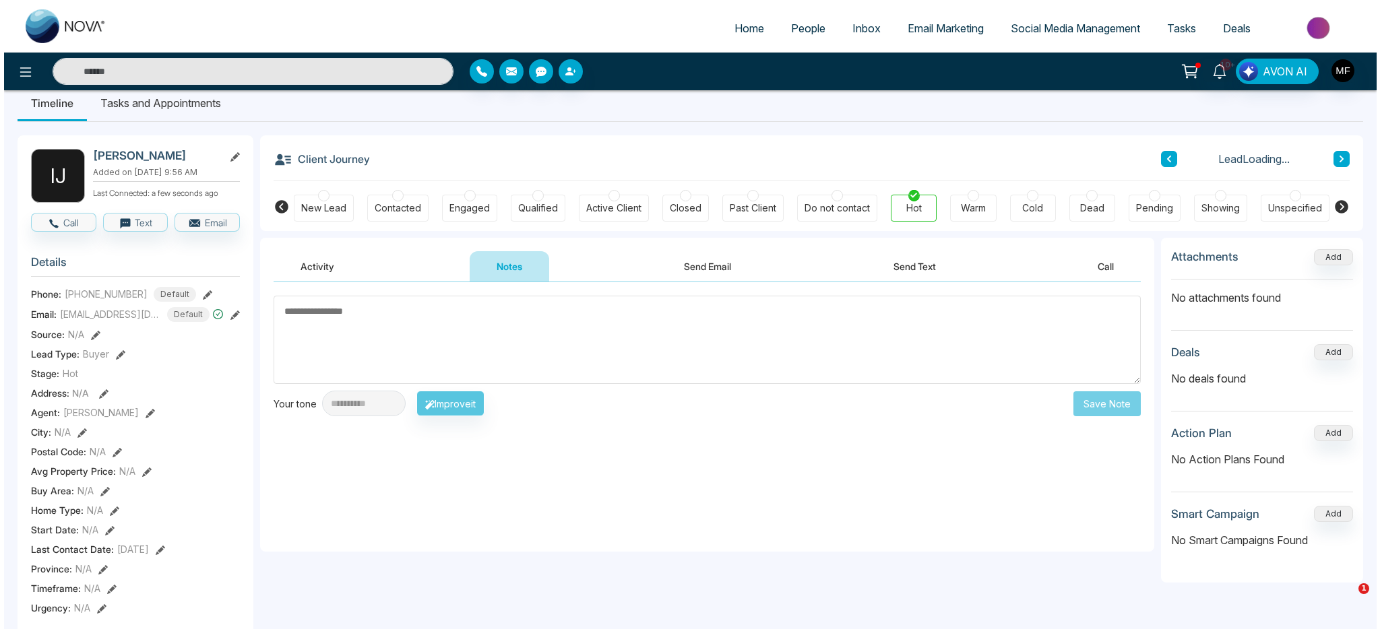
scroll to position [22, 0]
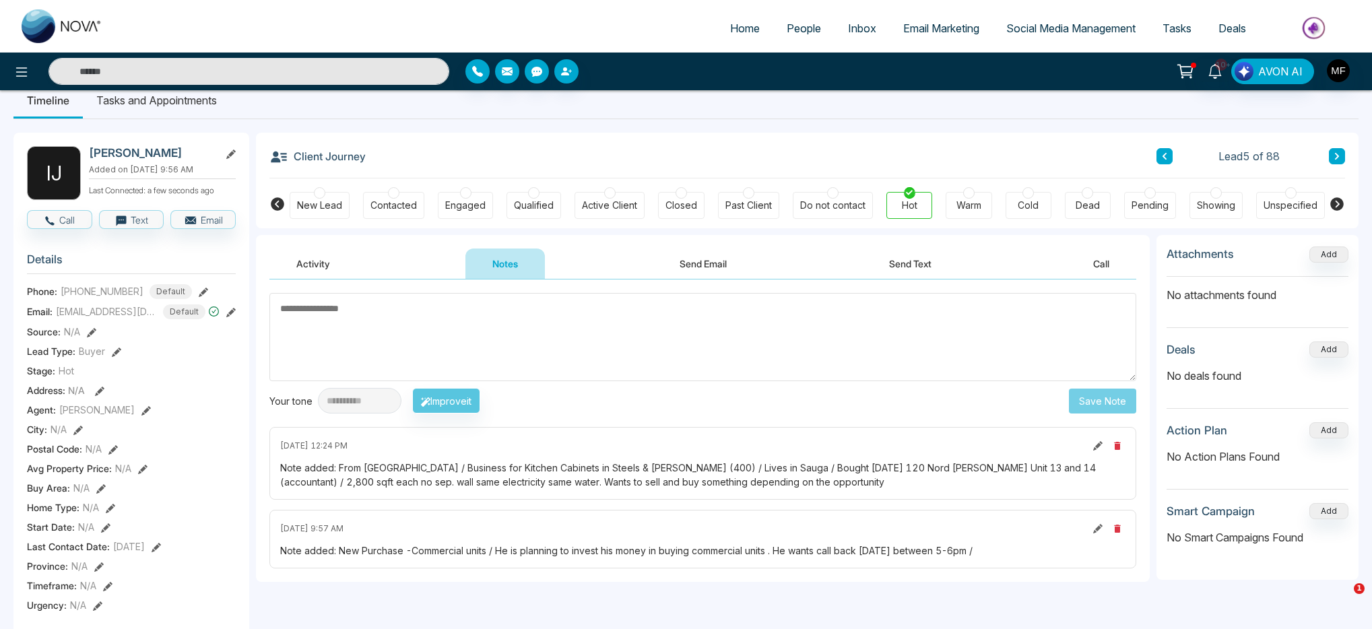
click at [469, 343] on textarea at bounding box center [702, 337] width 867 height 88
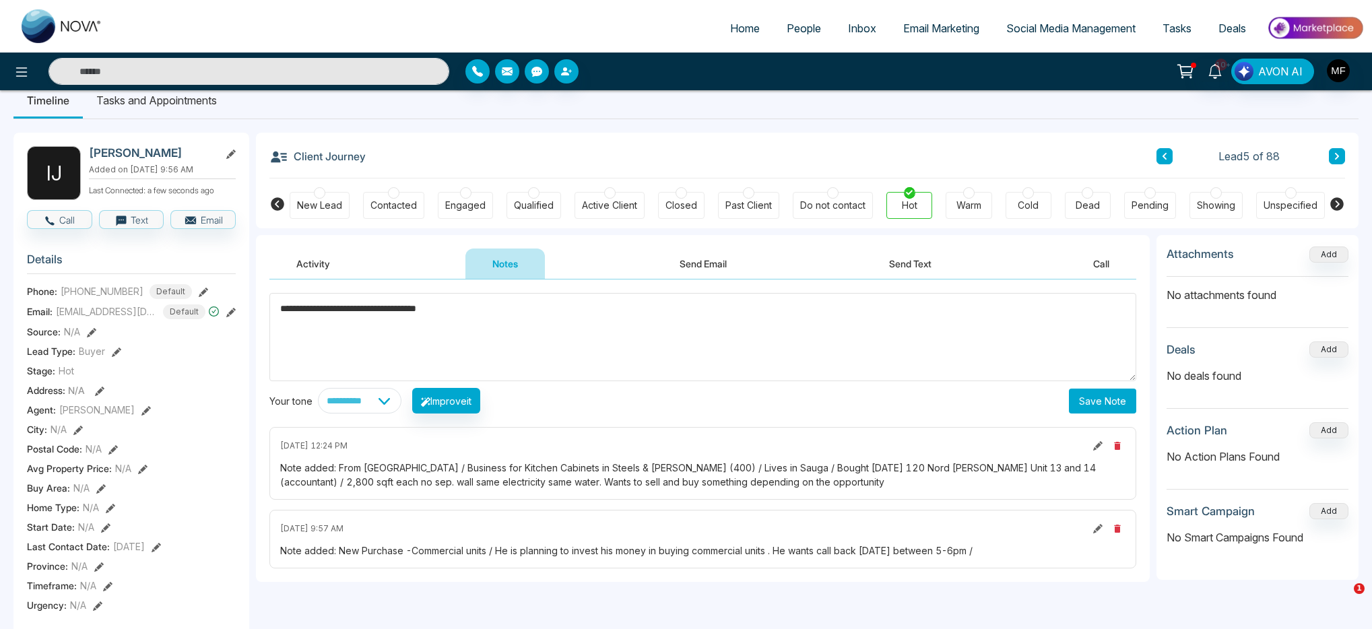
type textarea "**********"
click at [536, 329] on textarea "**********" at bounding box center [702, 337] width 867 height 88
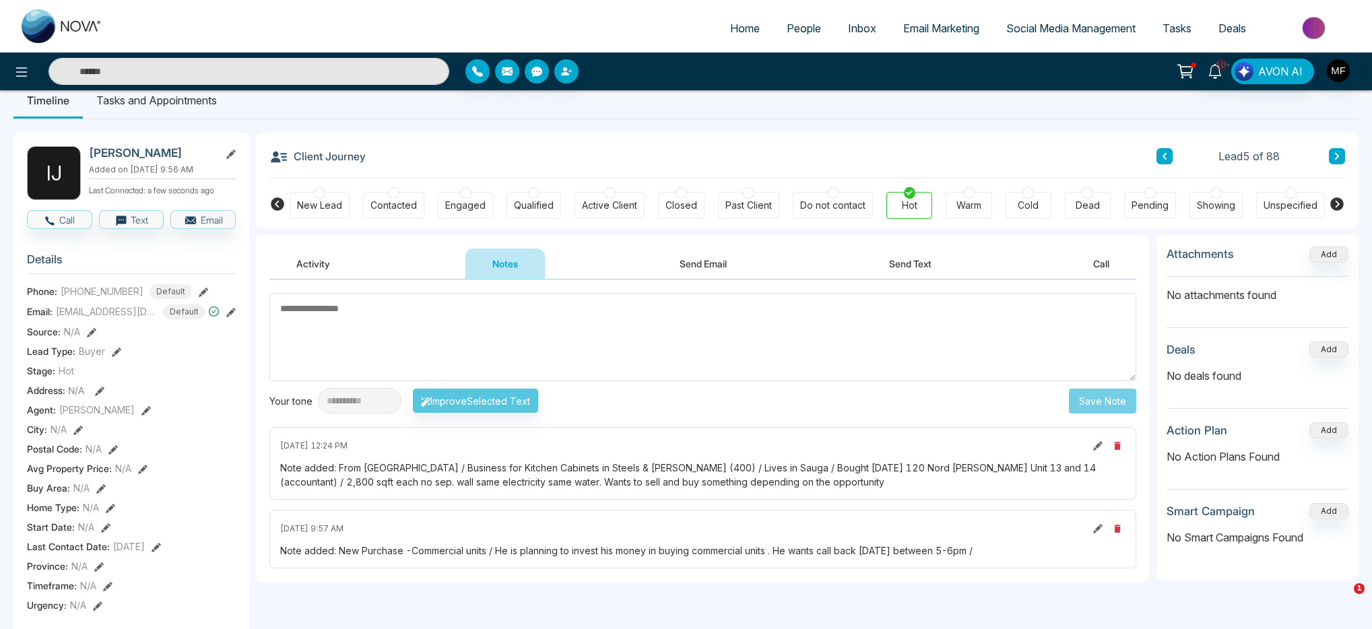
click at [720, 135] on div "Client Journey Lead 5 of 88" at bounding box center [807, 156] width 1076 height 46
click at [540, 296] on textarea at bounding box center [702, 337] width 867 height 88
click at [189, 109] on li "Tasks and Appointments" at bounding box center [157, 100] width 148 height 36
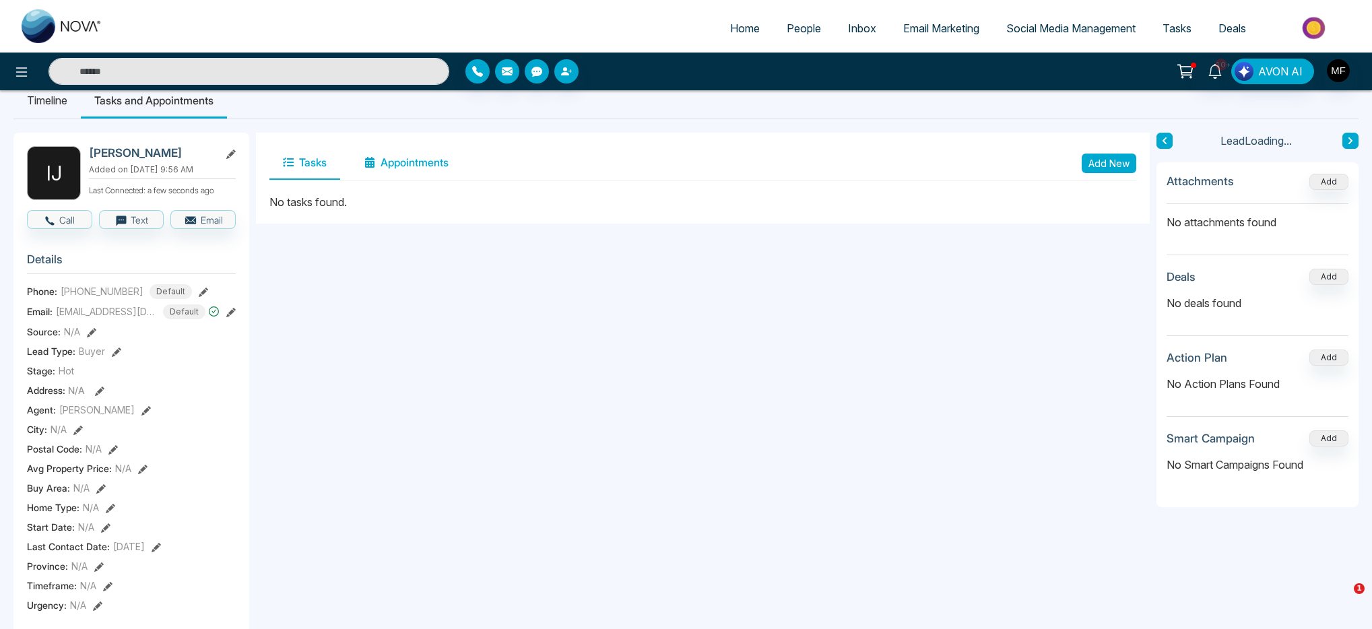
click at [397, 160] on button "Appointments" at bounding box center [406, 163] width 111 height 34
click at [311, 167] on button "Tasks" at bounding box center [304, 163] width 71 height 34
click at [1096, 164] on button "Add New" at bounding box center [1109, 164] width 55 height 20
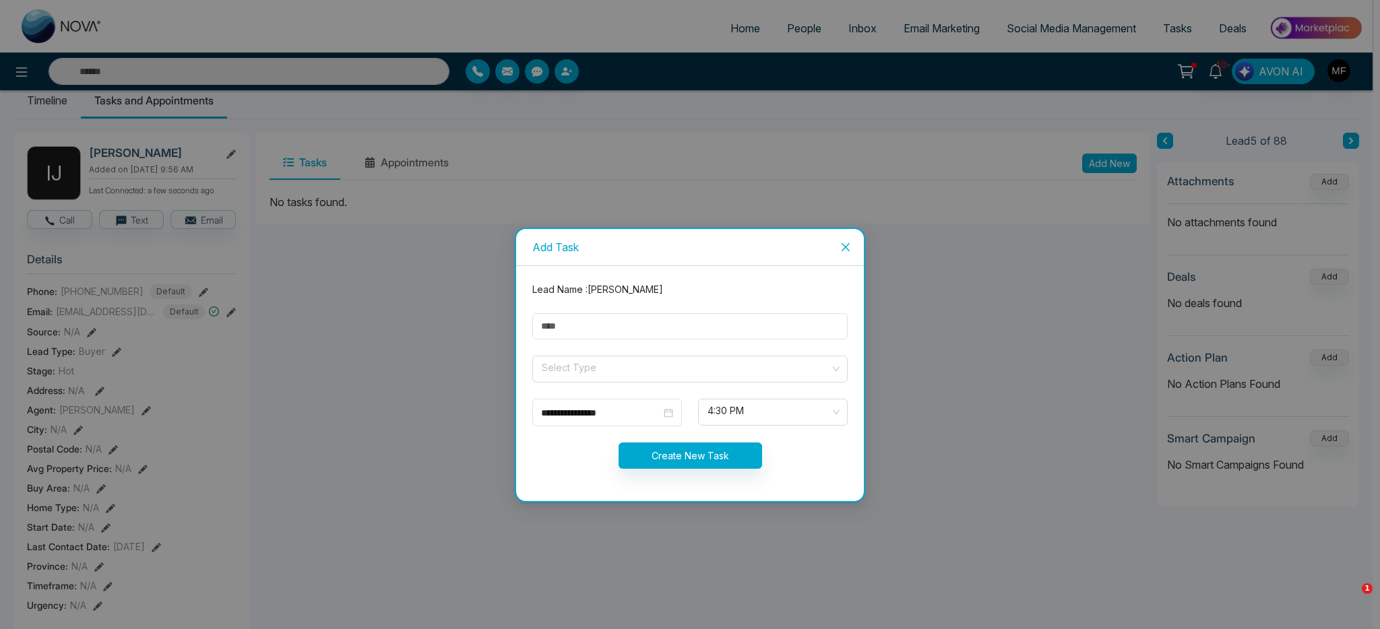
click at [613, 385] on form "**********" at bounding box center [689, 383] width 331 height 203
click at [616, 375] on input "search" at bounding box center [685, 366] width 290 height 20
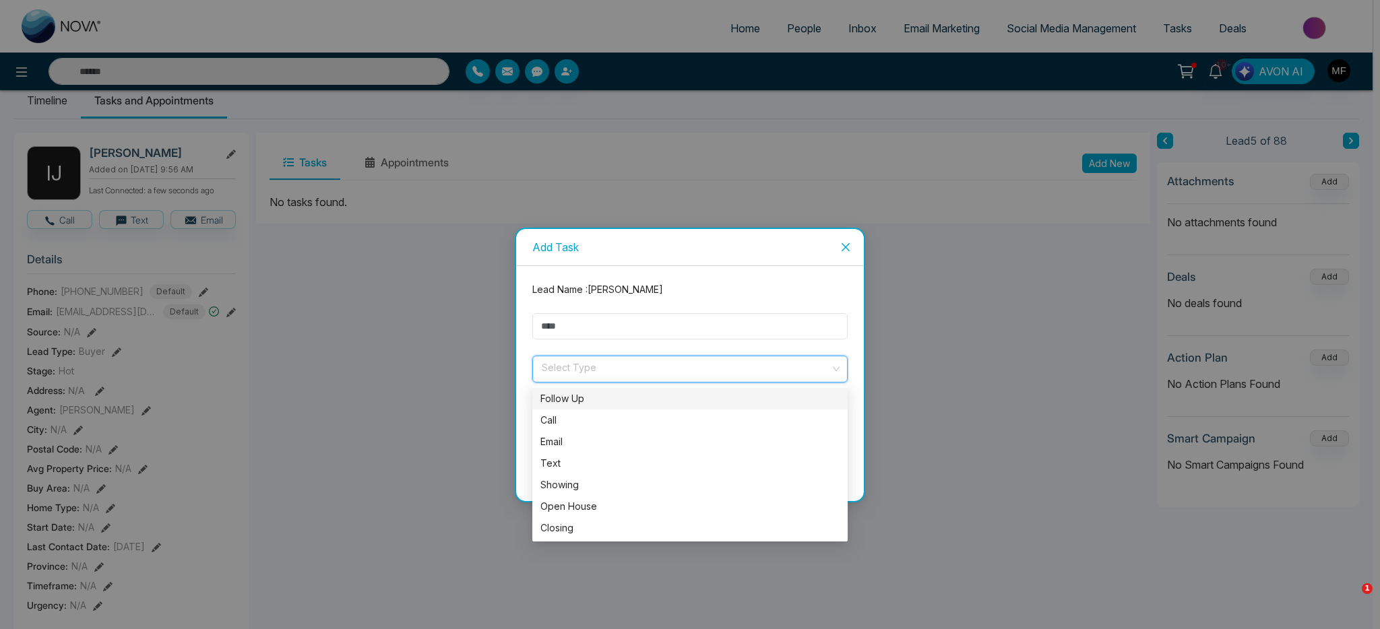
click at [606, 399] on div "Follow Up" at bounding box center [689, 398] width 299 height 15
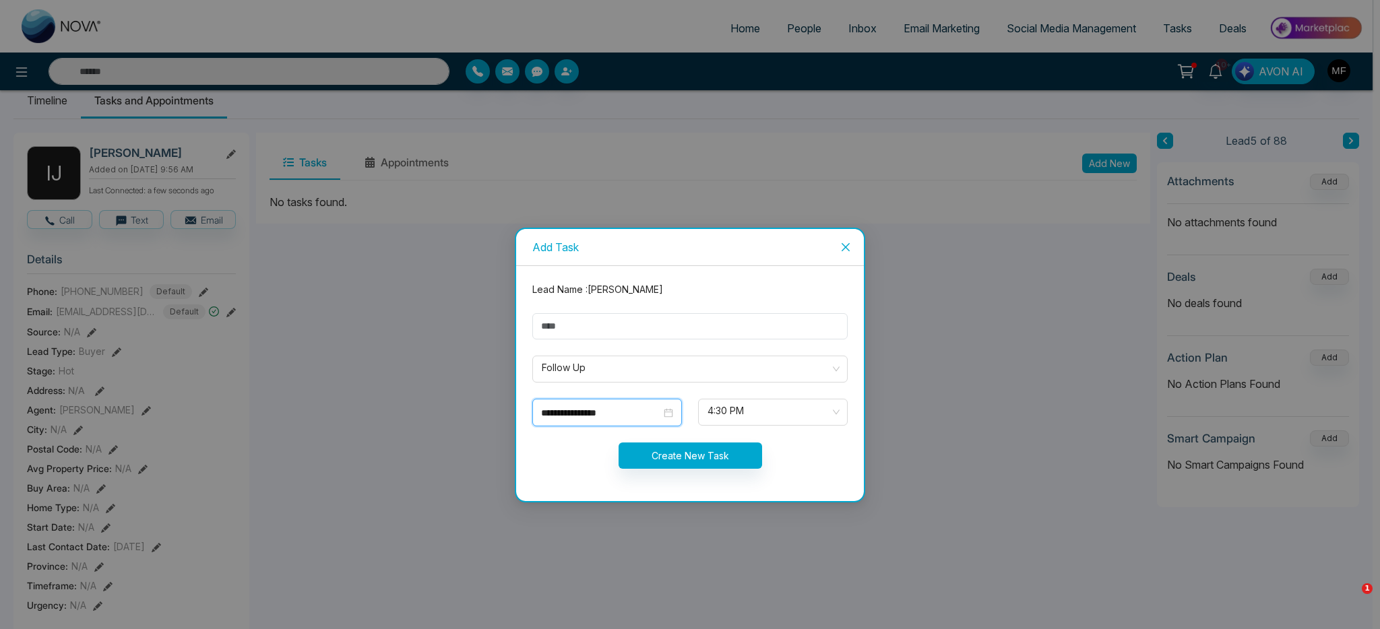
click at [597, 407] on input "**********" at bounding box center [601, 413] width 120 height 15
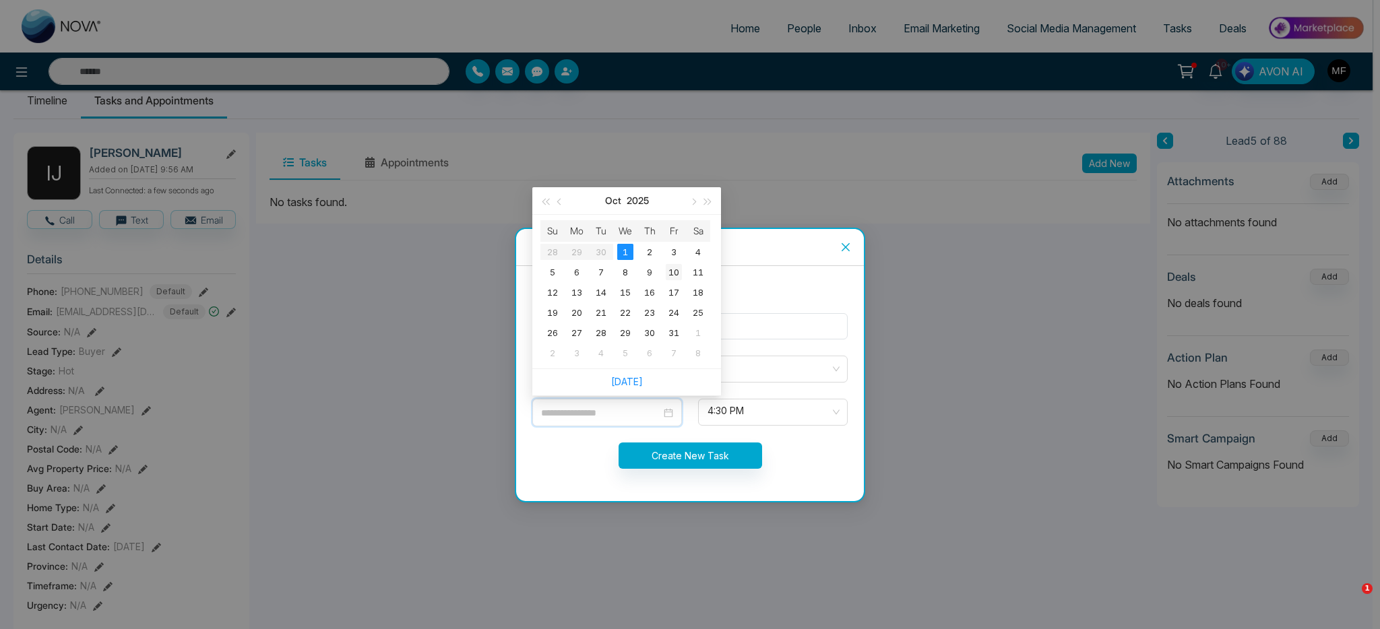
type input "**********"
click at [679, 275] on div "10" at bounding box center [674, 272] width 16 height 16
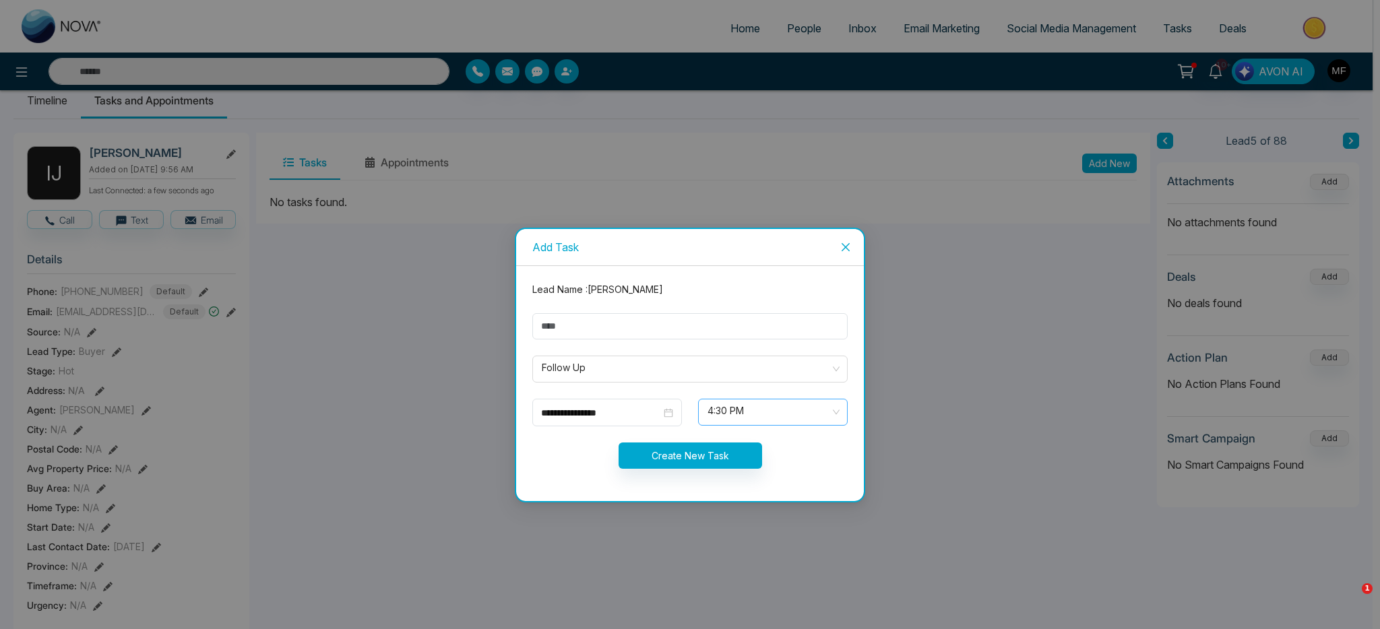
click at [809, 416] on span "4:30 PM" at bounding box center [772, 412] width 131 height 23
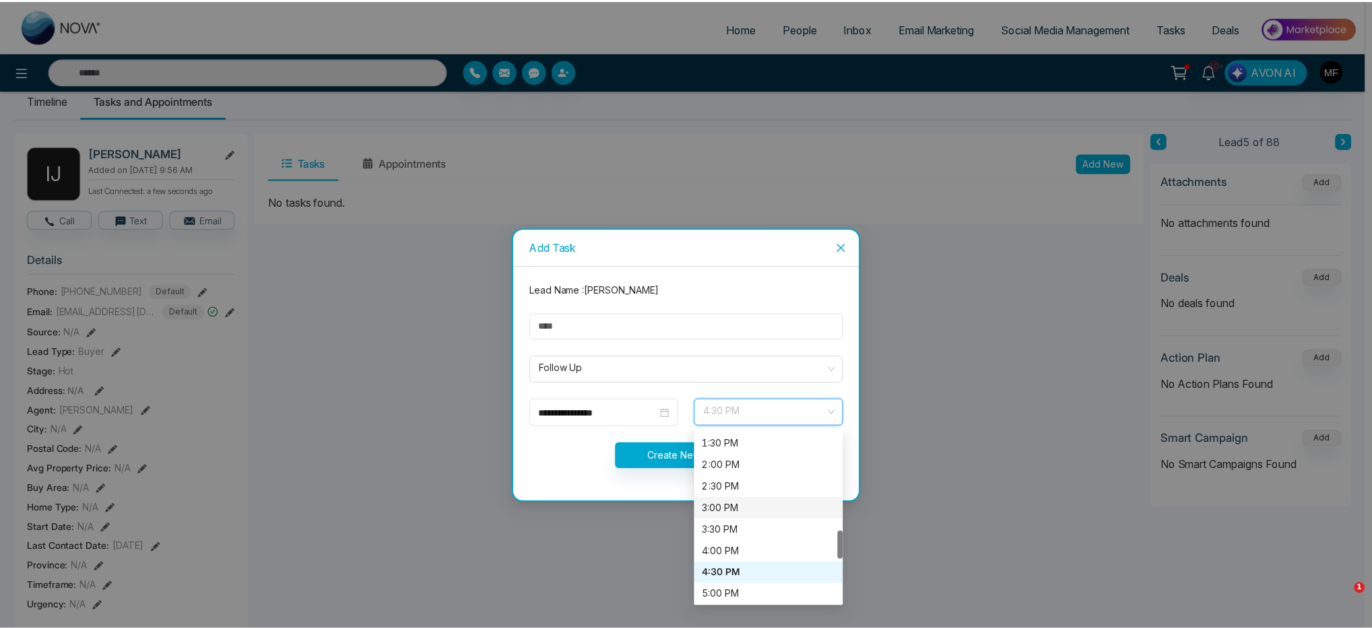
scroll to position [602, 0]
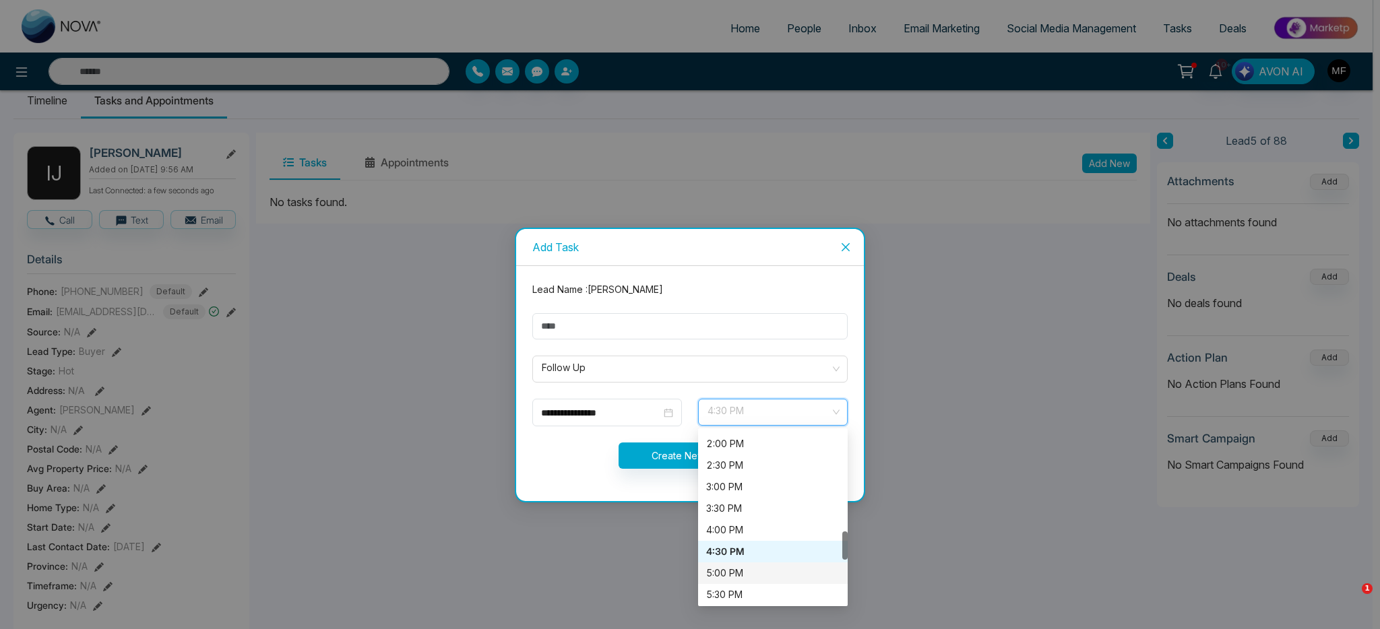
click at [756, 573] on div "5:00 PM" at bounding box center [772, 573] width 133 height 15
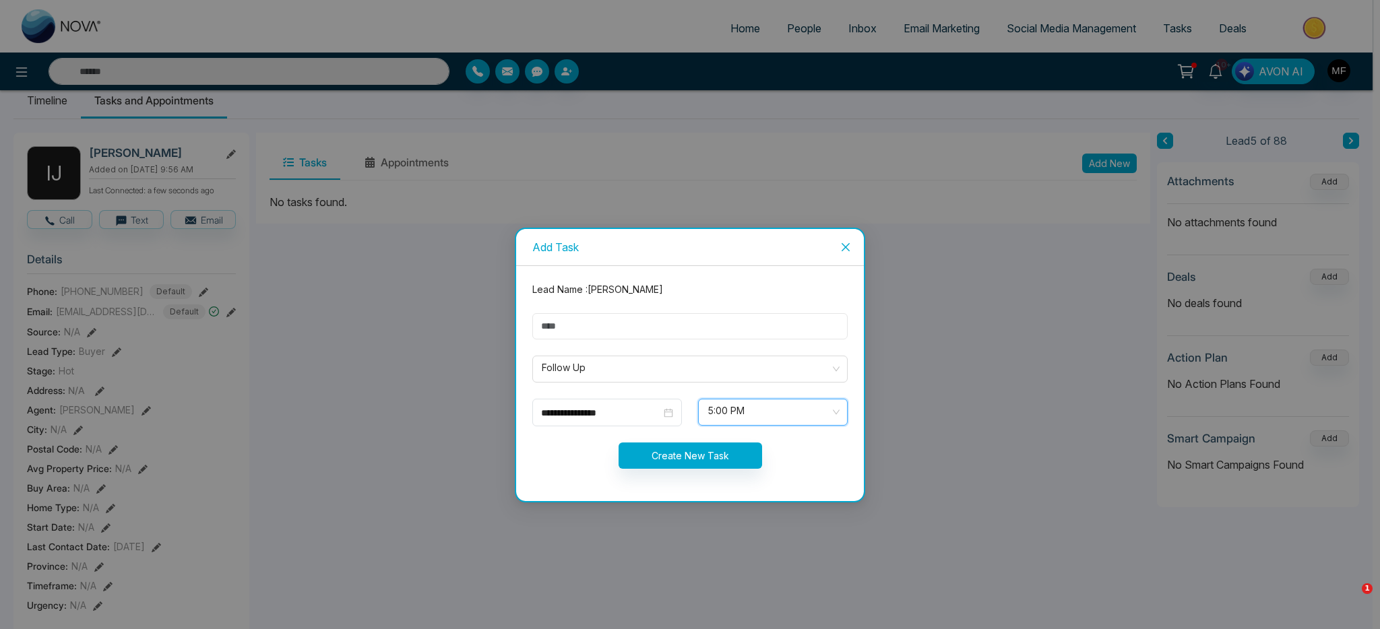
click at [687, 321] on input "text" at bounding box center [689, 326] width 315 height 26
type input "**********"
click at [697, 461] on button "Create New Task" at bounding box center [689, 456] width 143 height 26
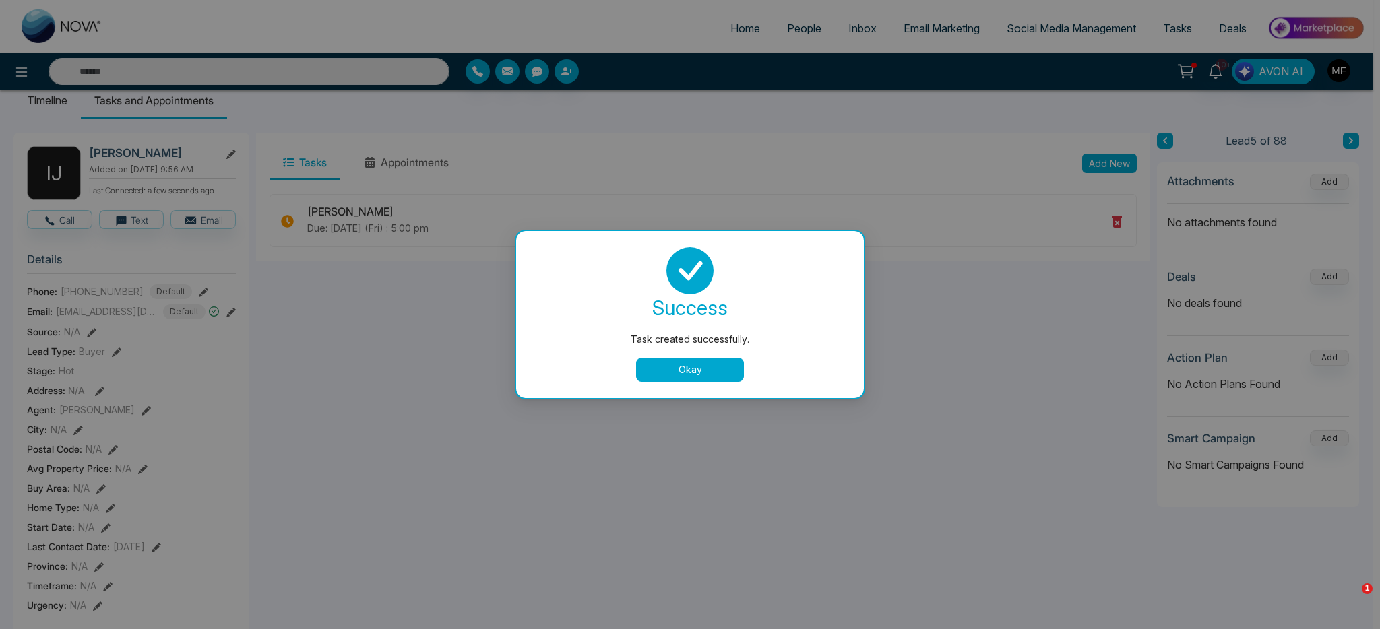
click at [713, 373] on button "Okay" at bounding box center [690, 370] width 108 height 24
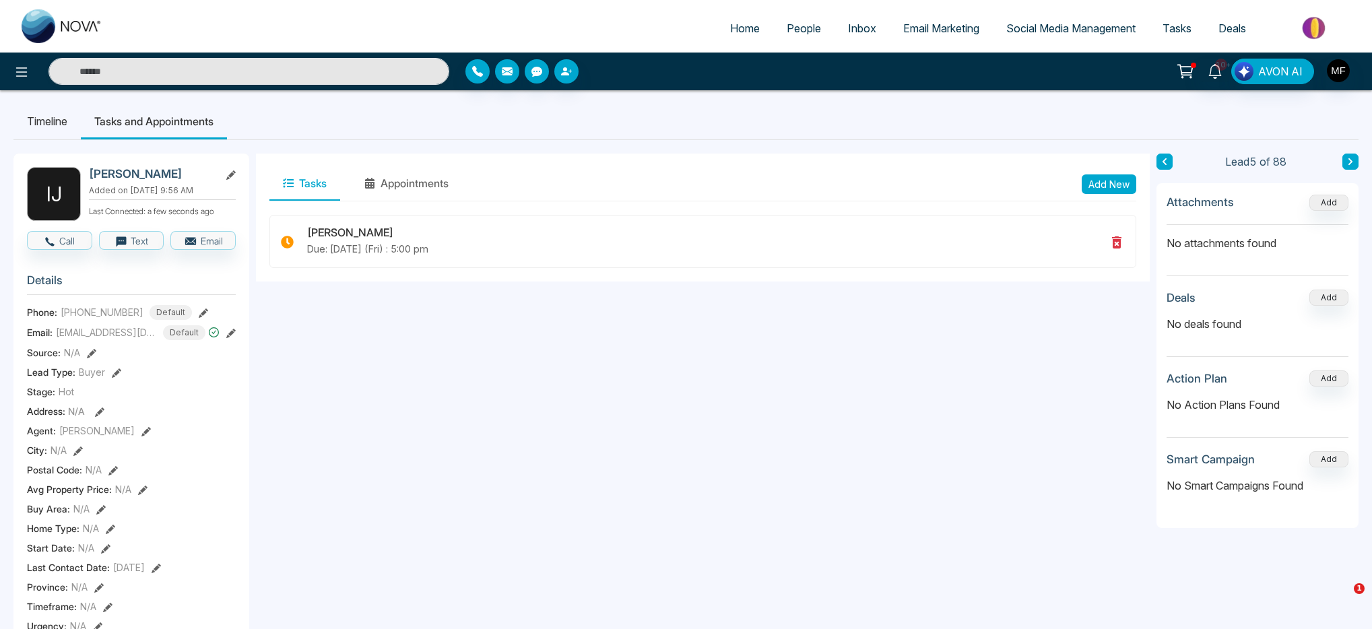
scroll to position [0, 0]
click at [57, 125] on li "Timeline" at bounding box center [46, 122] width 67 height 36
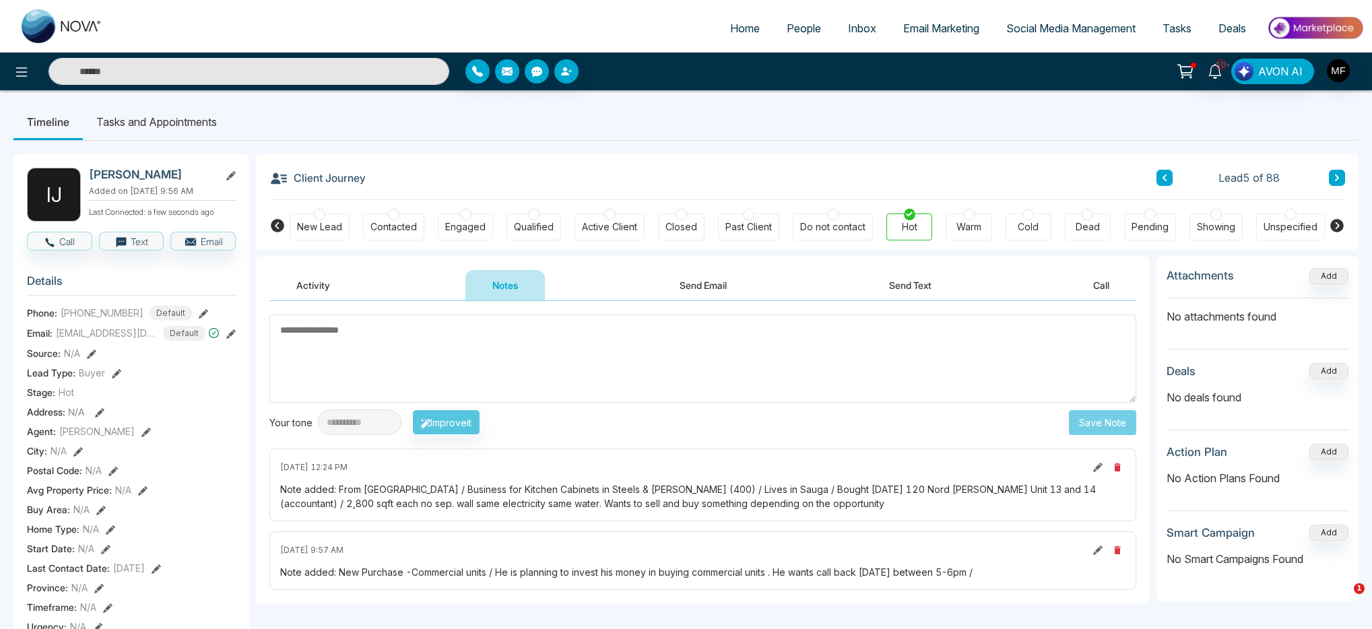
click at [966, 229] on div "Warm" at bounding box center [969, 226] width 25 height 13
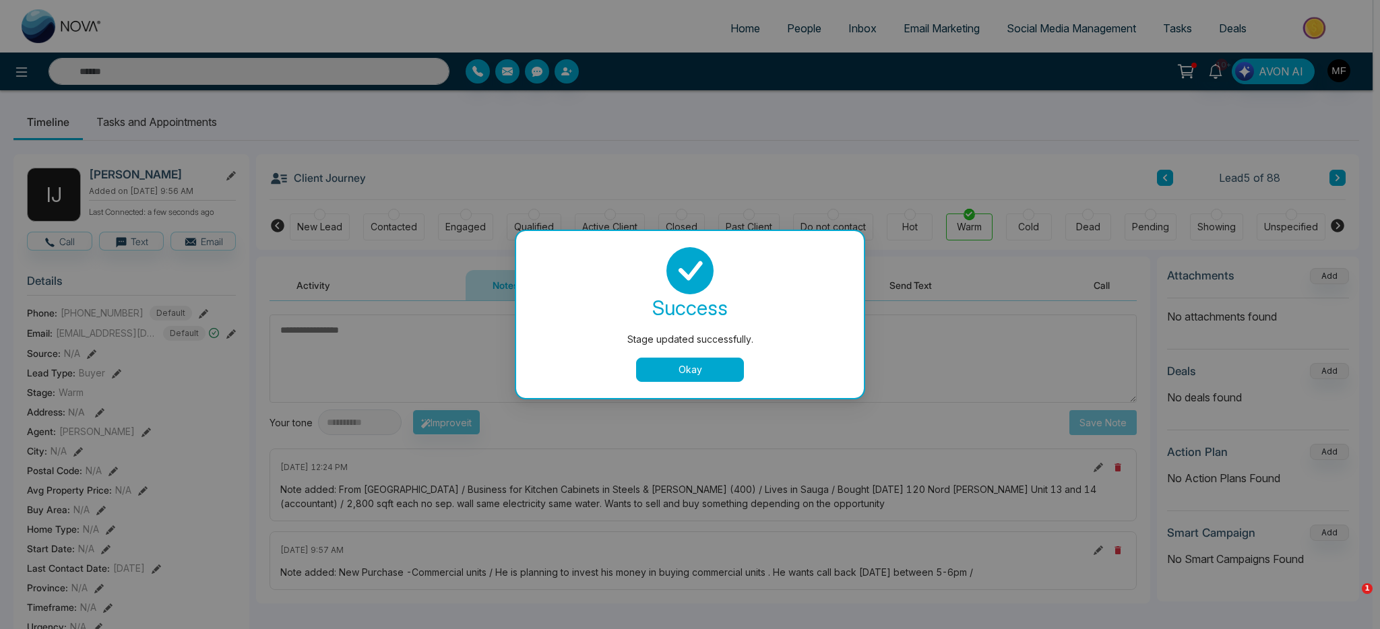
click at [674, 377] on button "Okay" at bounding box center [690, 370] width 108 height 24
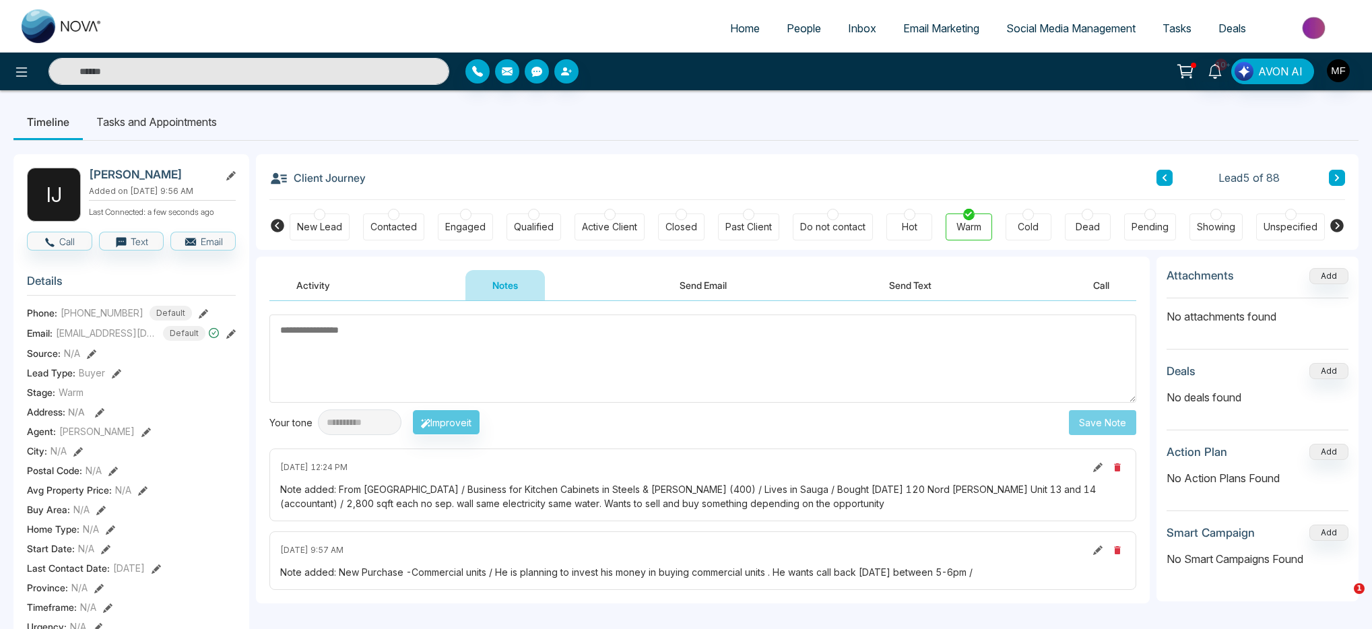
click at [768, 385] on textarea at bounding box center [702, 359] width 867 height 88
click at [708, 368] on textarea at bounding box center [702, 359] width 867 height 88
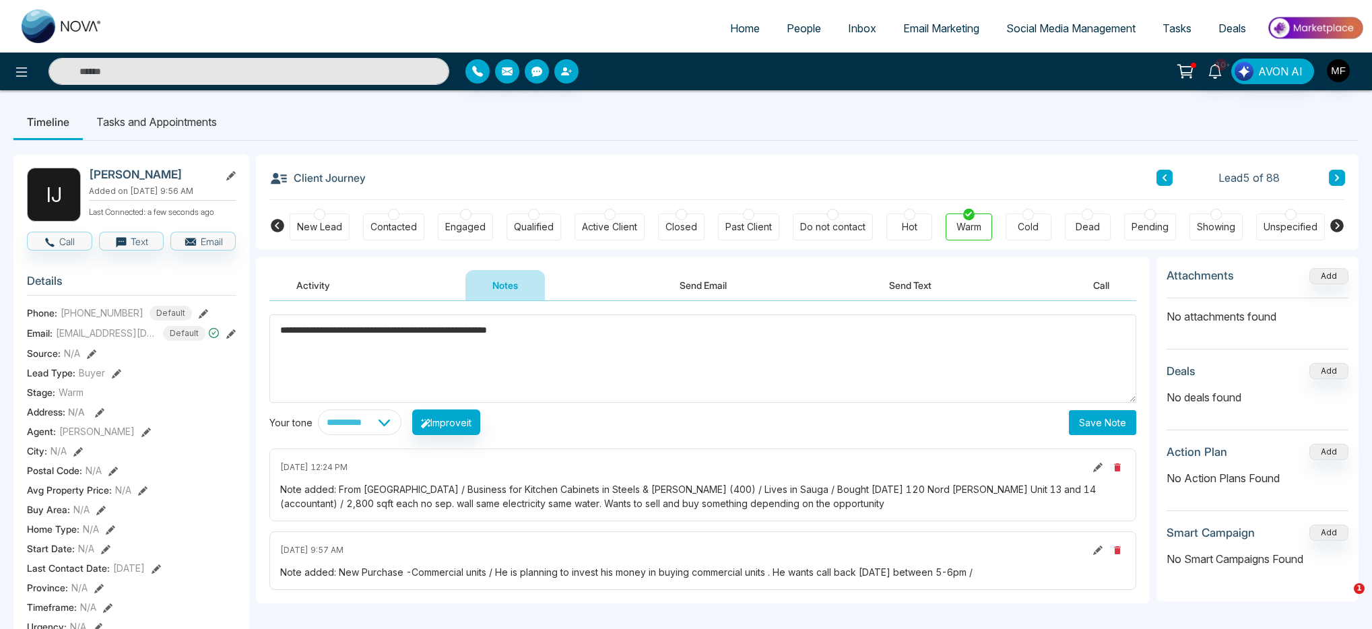
type textarea "**********"
click at [1113, 424] on button "Save Note" at bounding box center [1102, 422] width 67 height 25
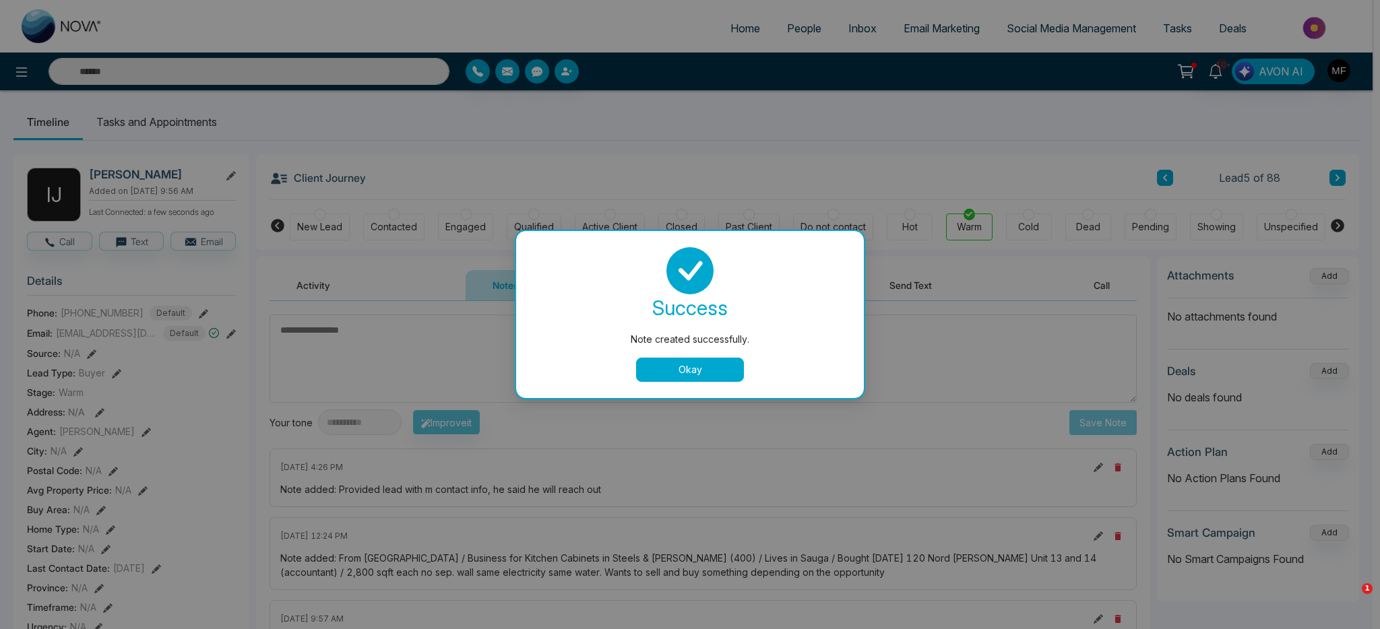
click at [723, 368] on button "Okay" at bounding box center [690, 370] width 108 height 24
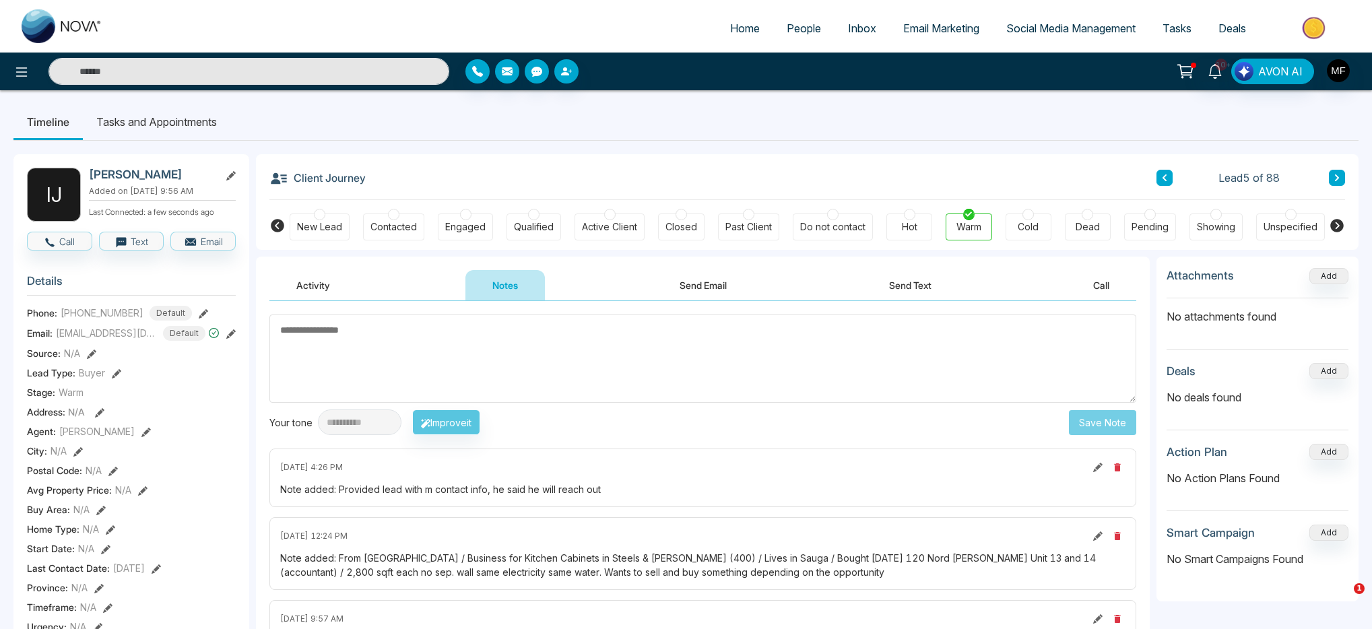
click at [1342, 180] on button at bounding box center [1337, 178] width 16 height 16
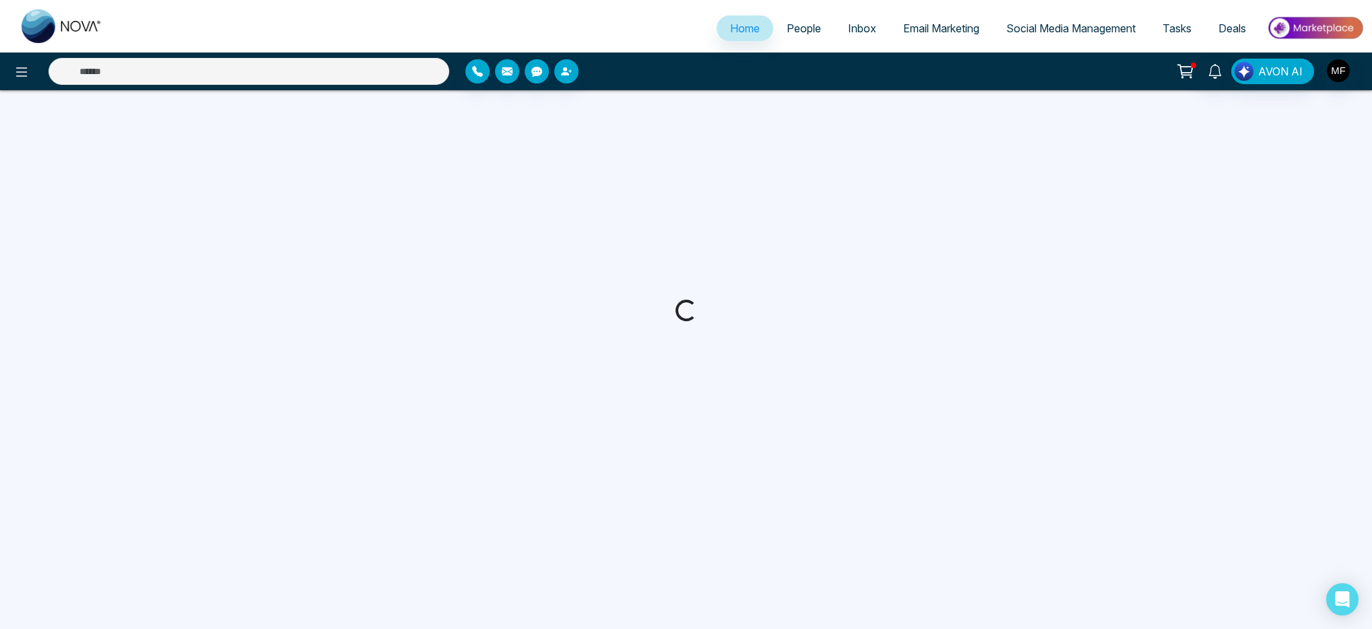
select select "*"
